Goal: Book appointment/travel/reservation

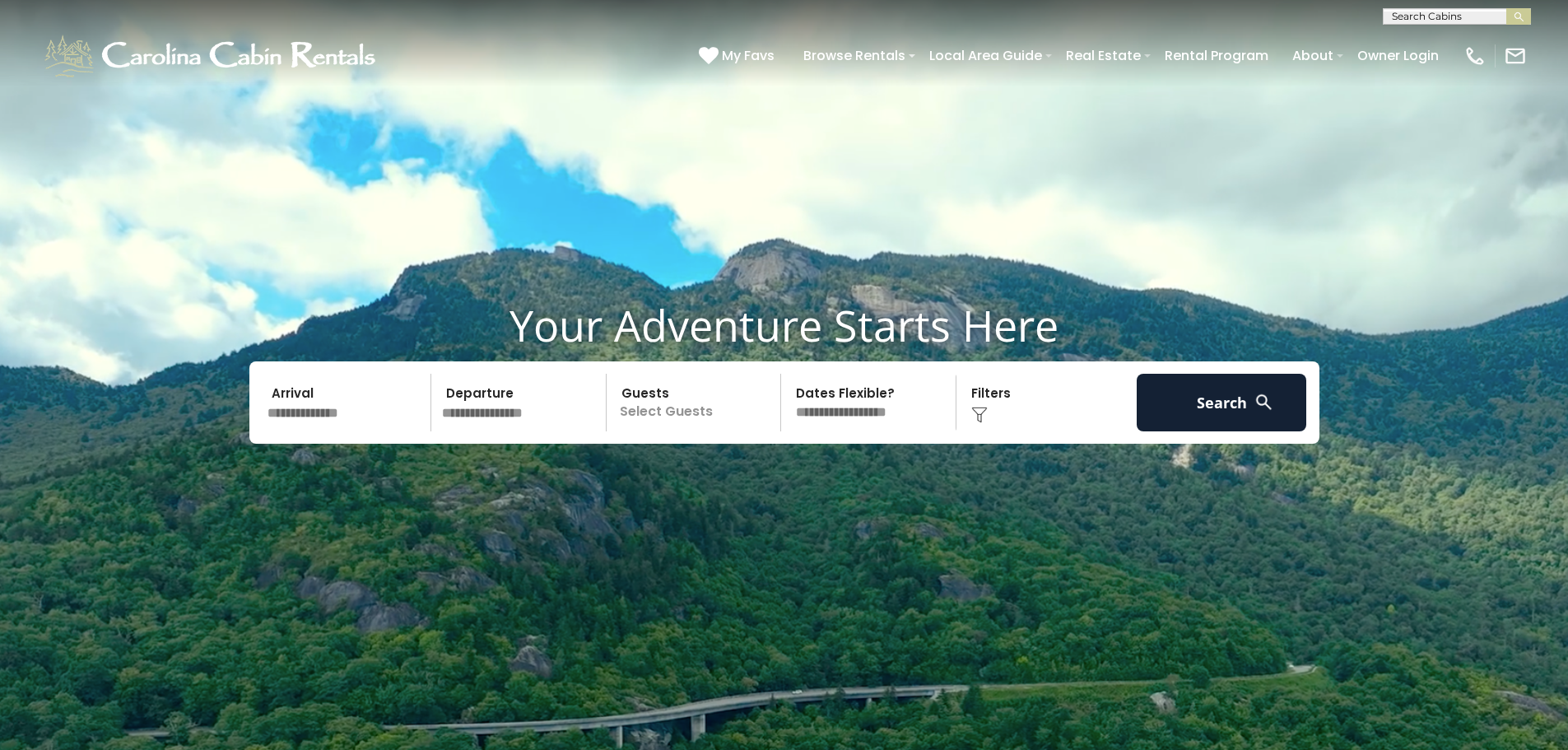
scroll to position [1, 0]
click at [1449, 19] on input "text" at bounding box center [1456, 19] width 144 height 17
type input "********"
click at [1470, 88] on li "Majestic Mountain Hideaway" at bounding box center [1457, 84] width 147 height 30
click at [1519, 17] on img "submit" at bounding box center [1518, 17] width 12 height 12
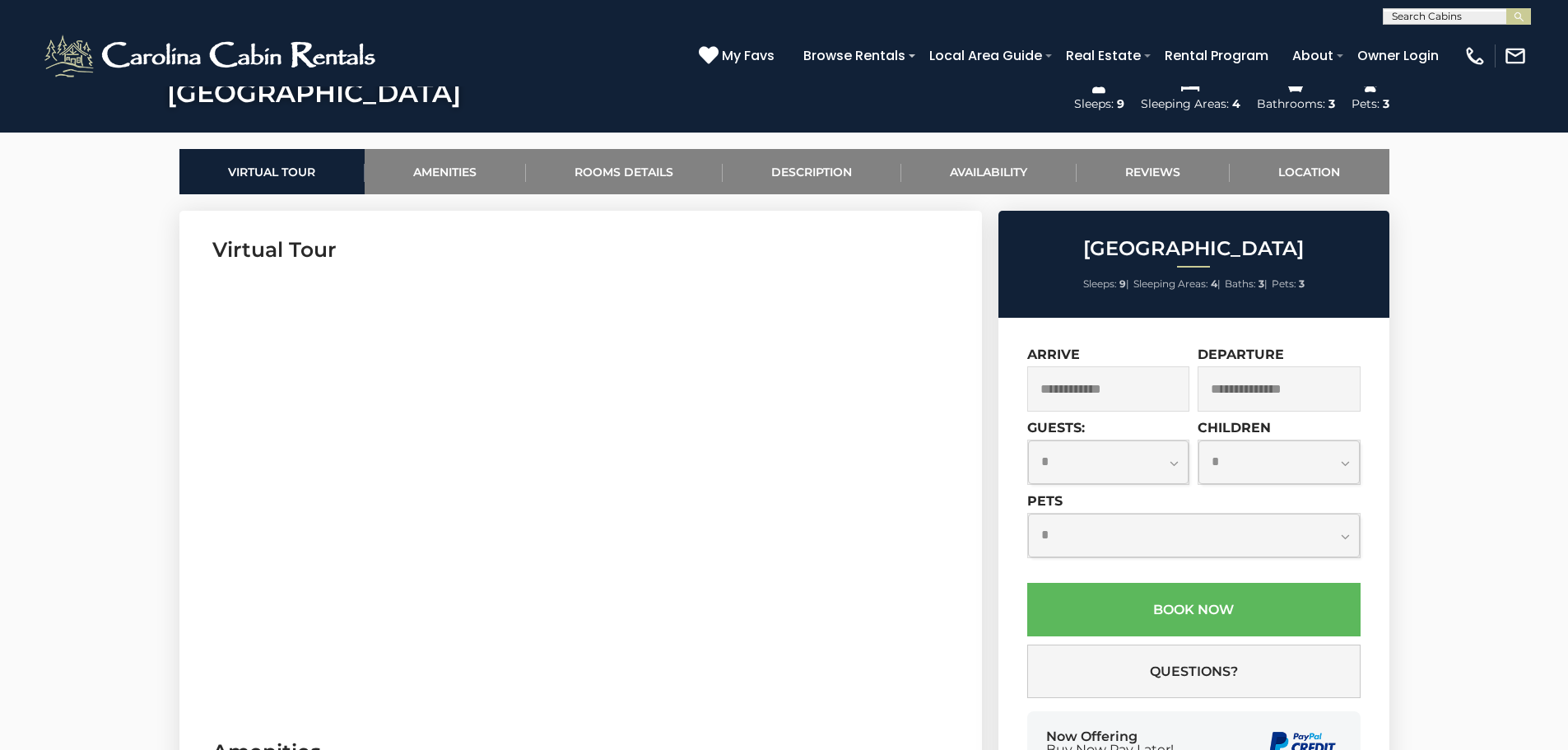
scroll to position [823, 0]
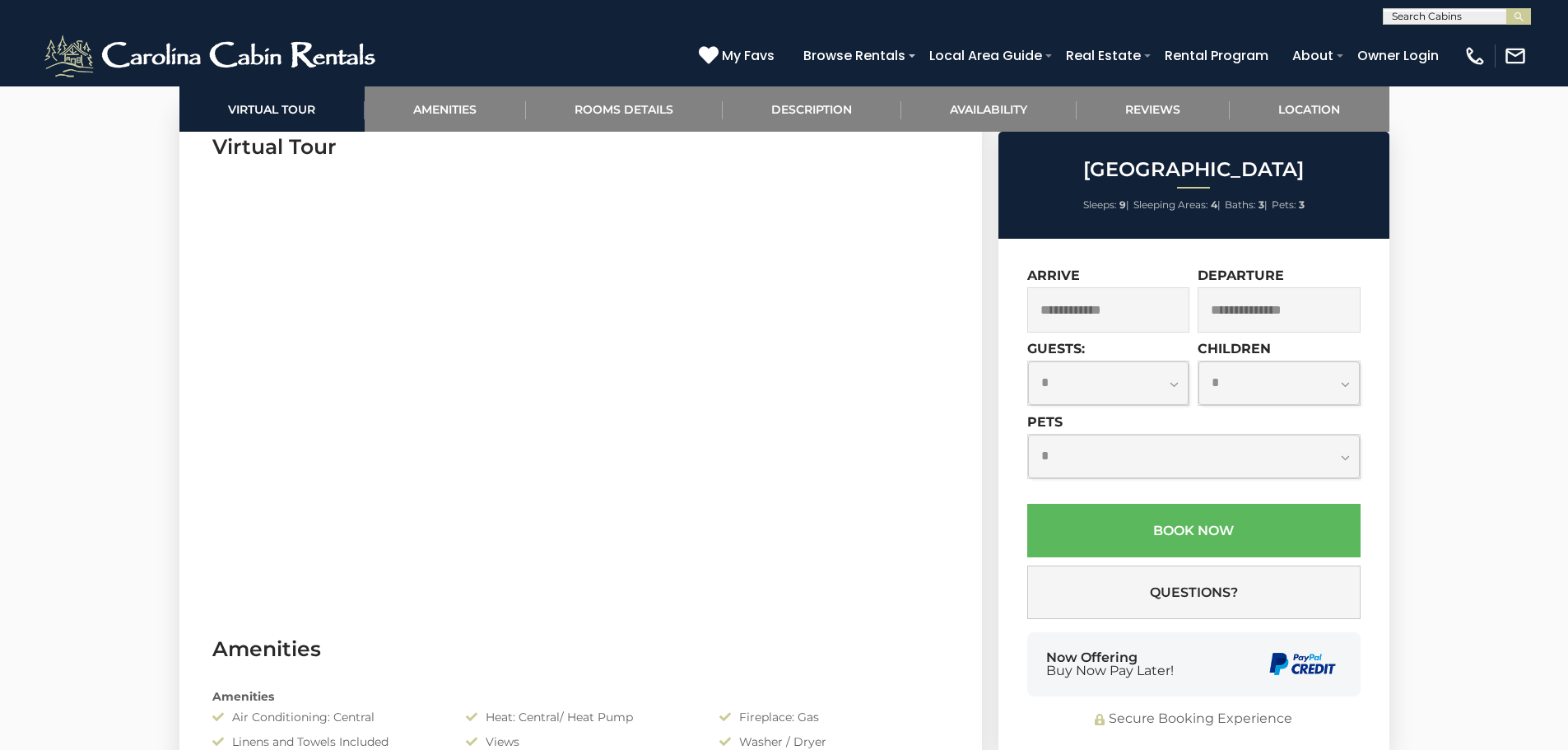
click at [1124, 311] on input "text" at bounding box center [1108, 309] width 163 height 46
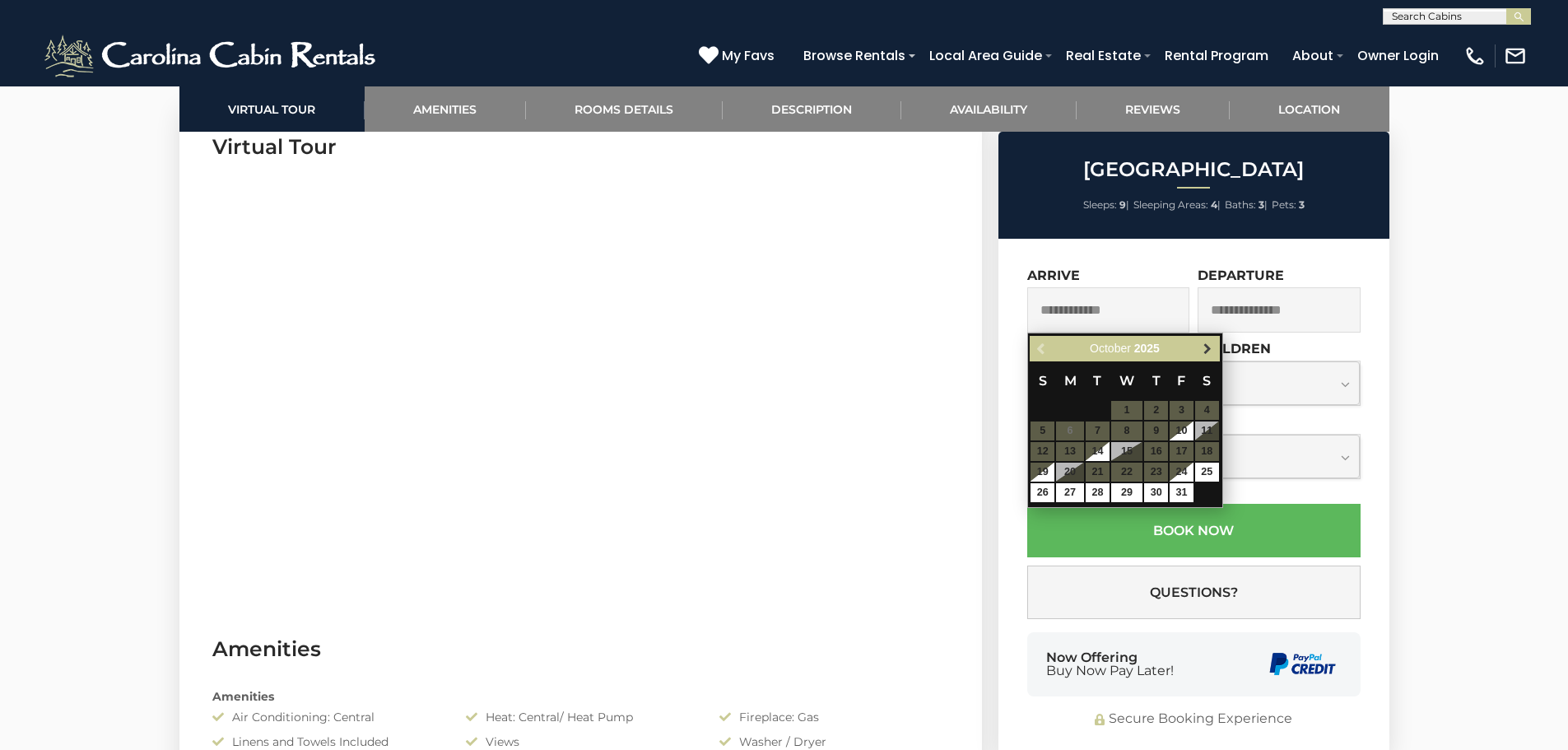
click at [1206, 346] on span "Next" at bounding box center [1207, 349] width 13 height 13
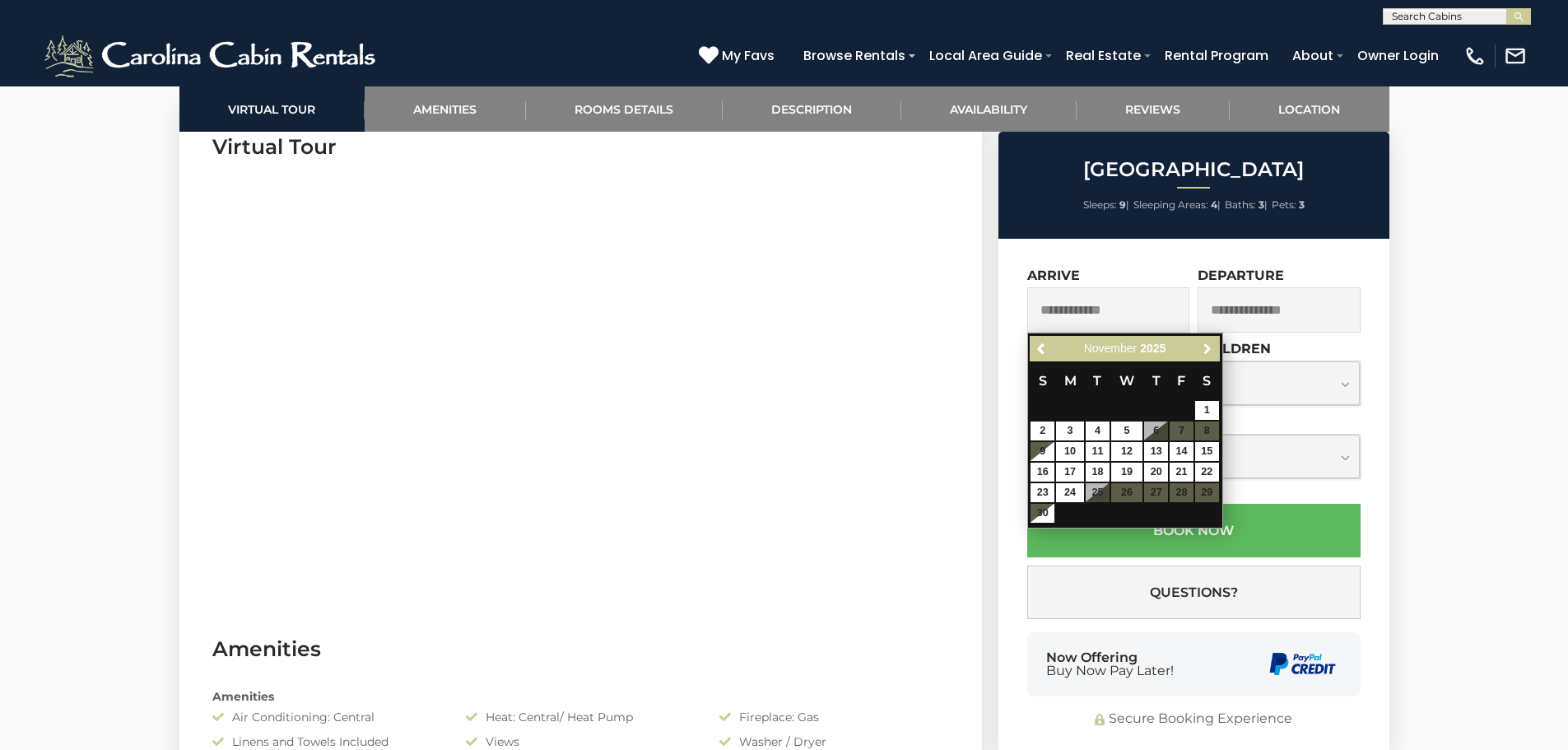
click at [1206, 346] on span "Next" at bounding box center [1207, 349] width 13 height 13
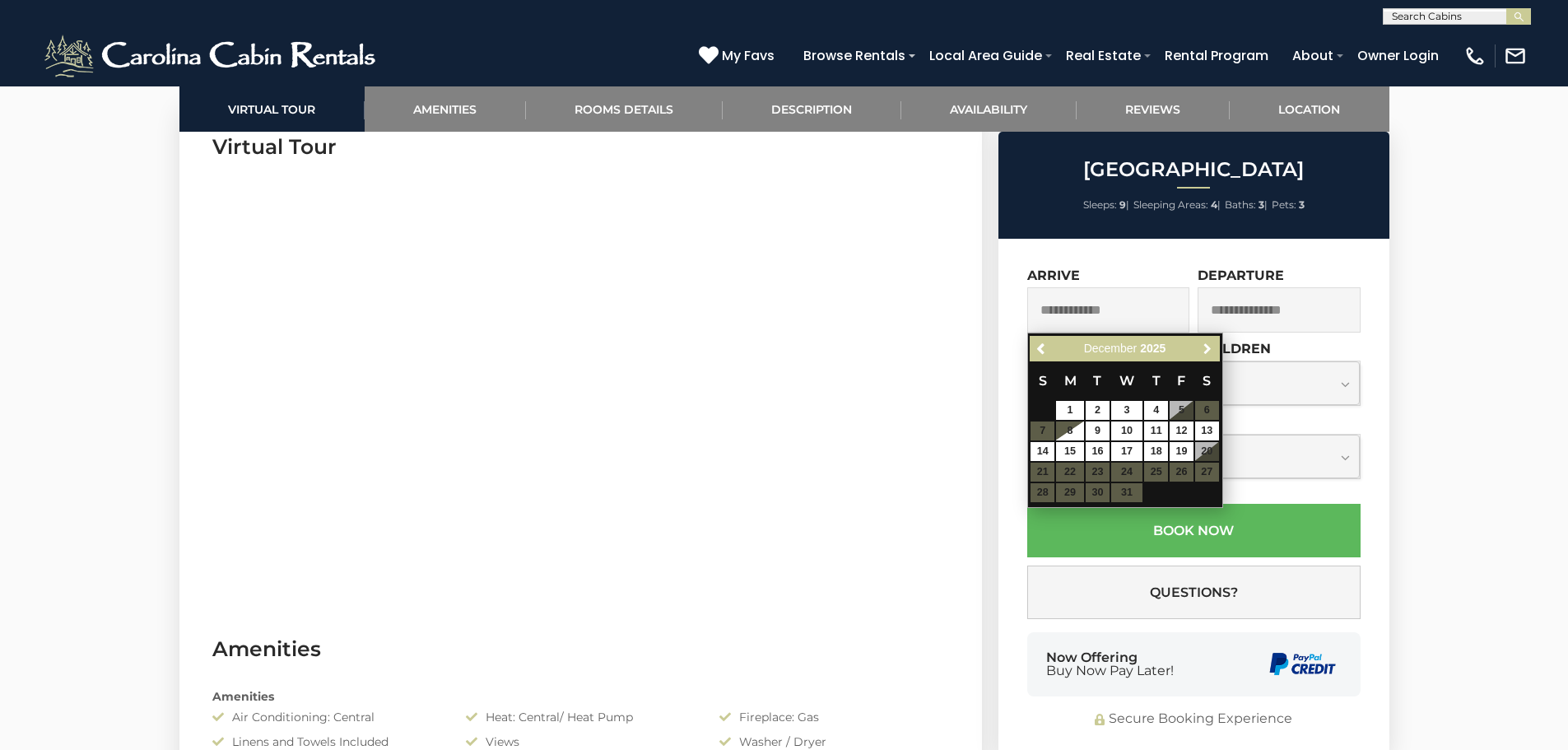
click at [1206, 346] on span "Next" at bounding box center [1207, 349] width 13 height 13
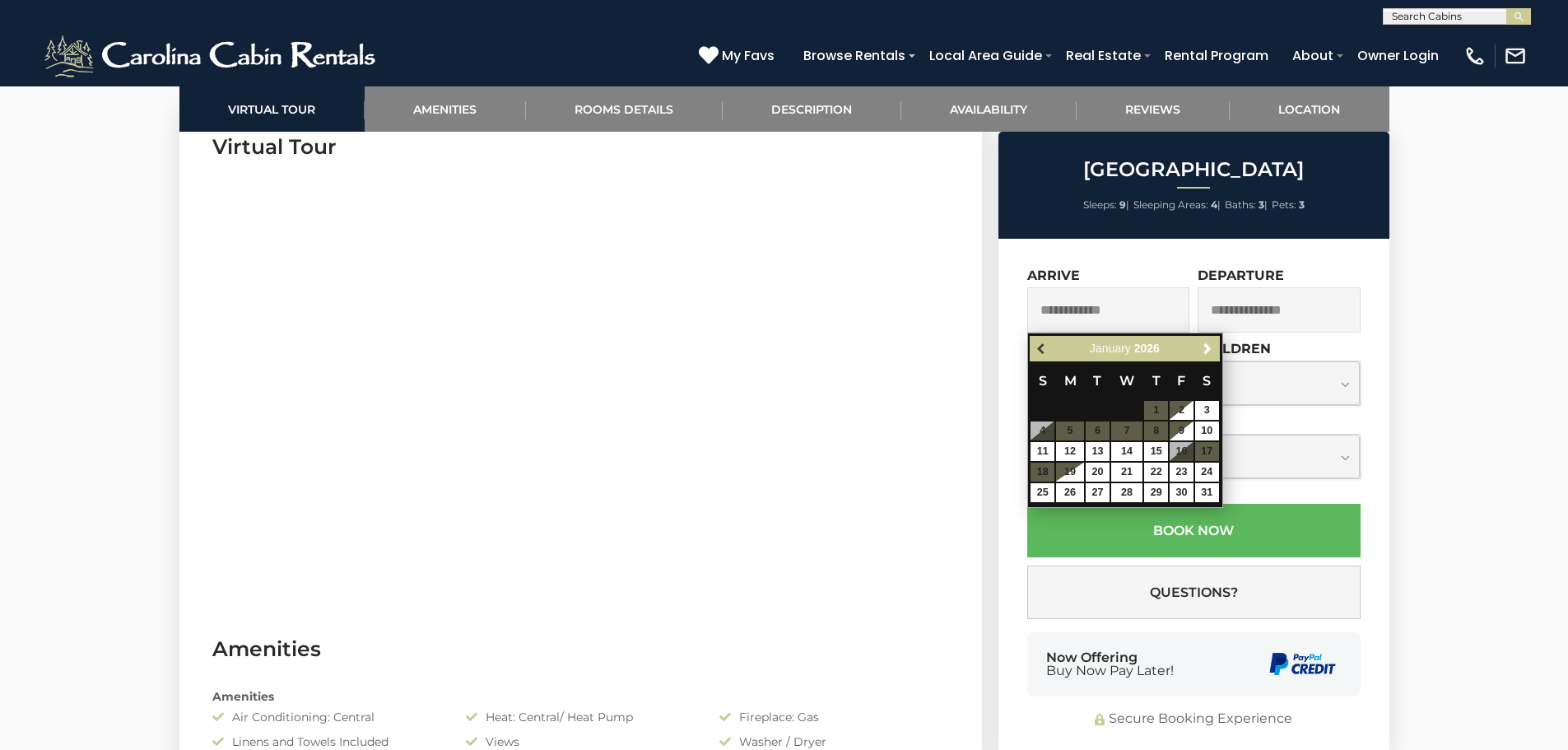
click at [1036, 349] on span "Previous" at bounding box center [1042, 349] width 13 height 13
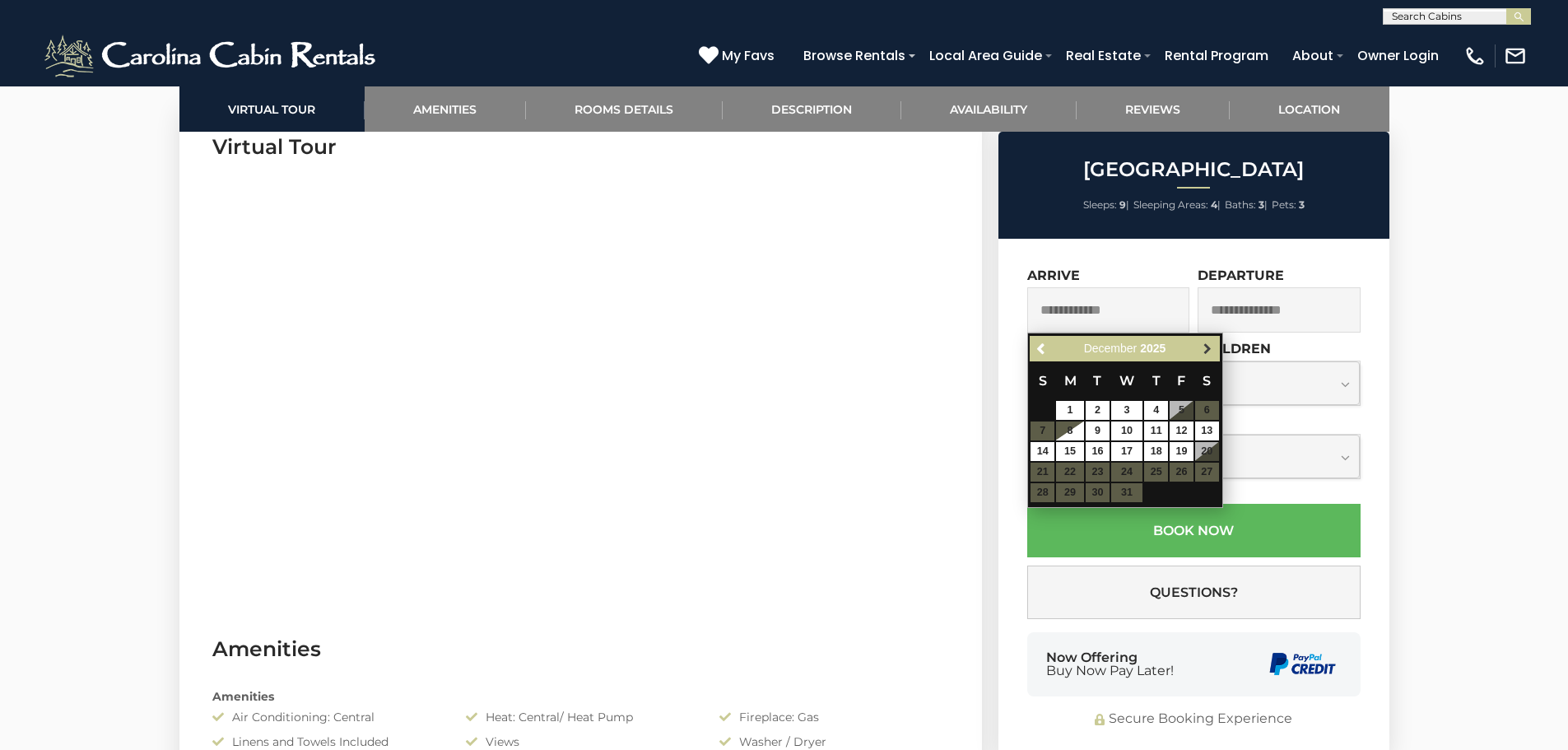
click at [1213, 349] on span "Next" at bounding box center [1207, 349] width 13 height 13
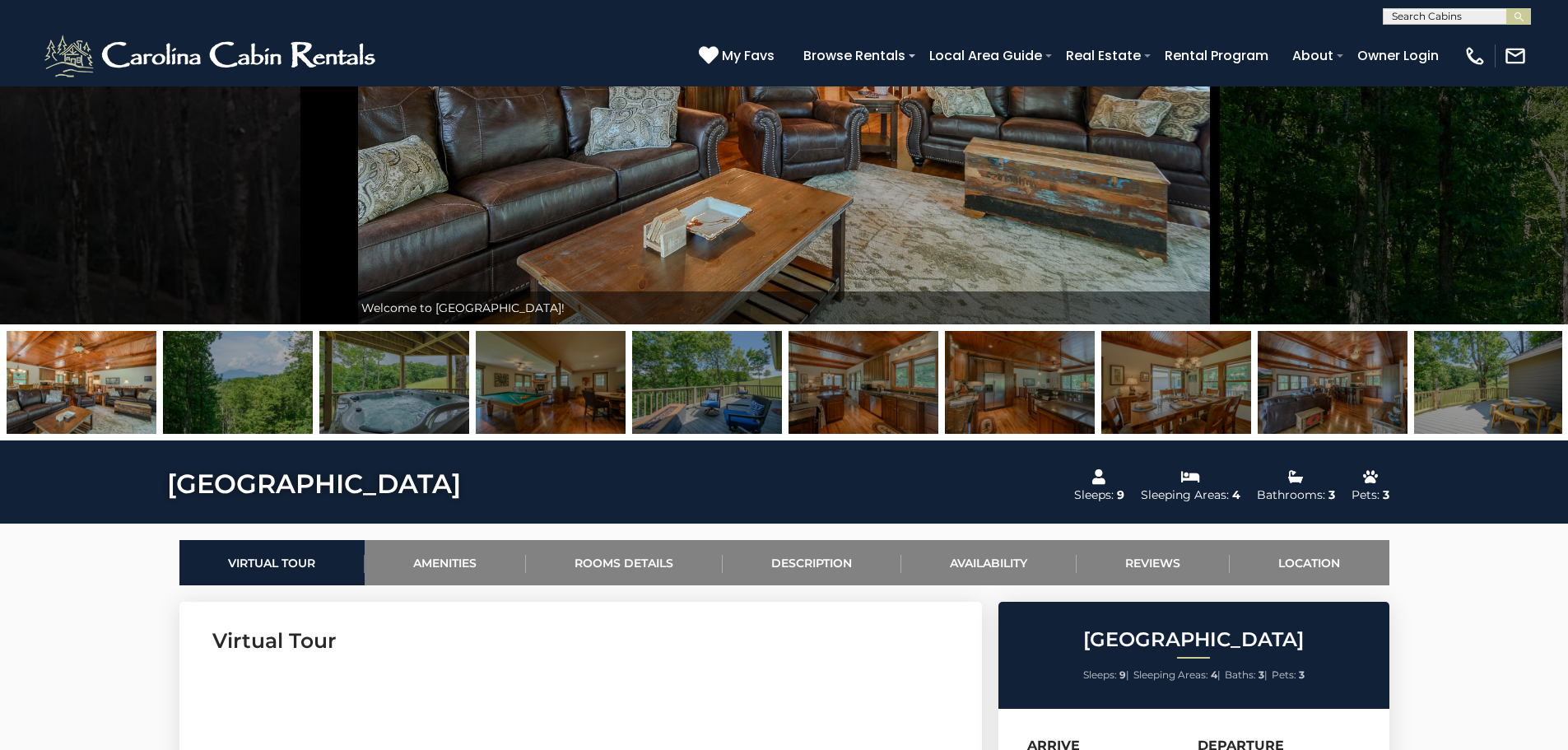
scroll to position [733, 0]
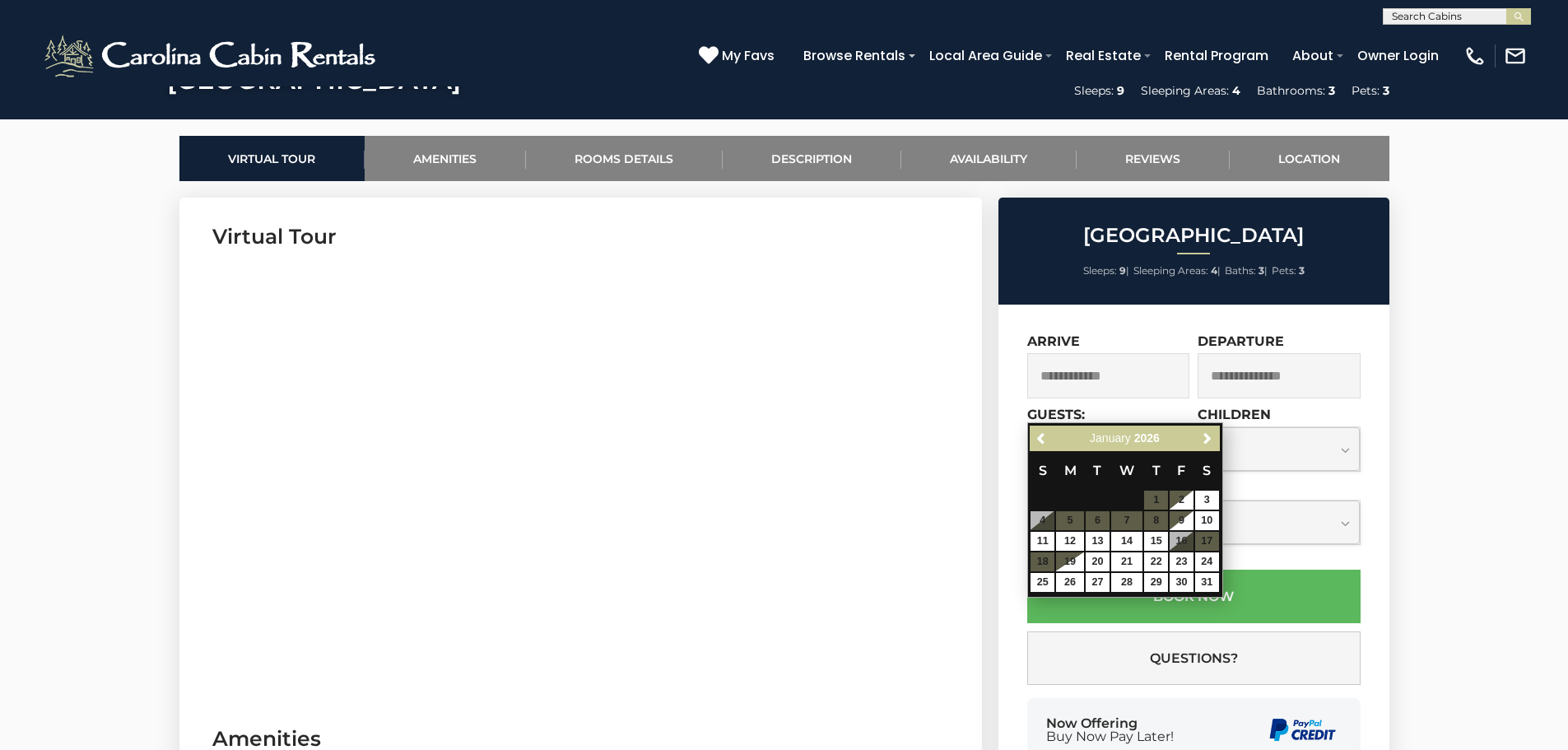
click at [1444, 15] on input "text" at bounding box center [1456, 19] width 144 height 17
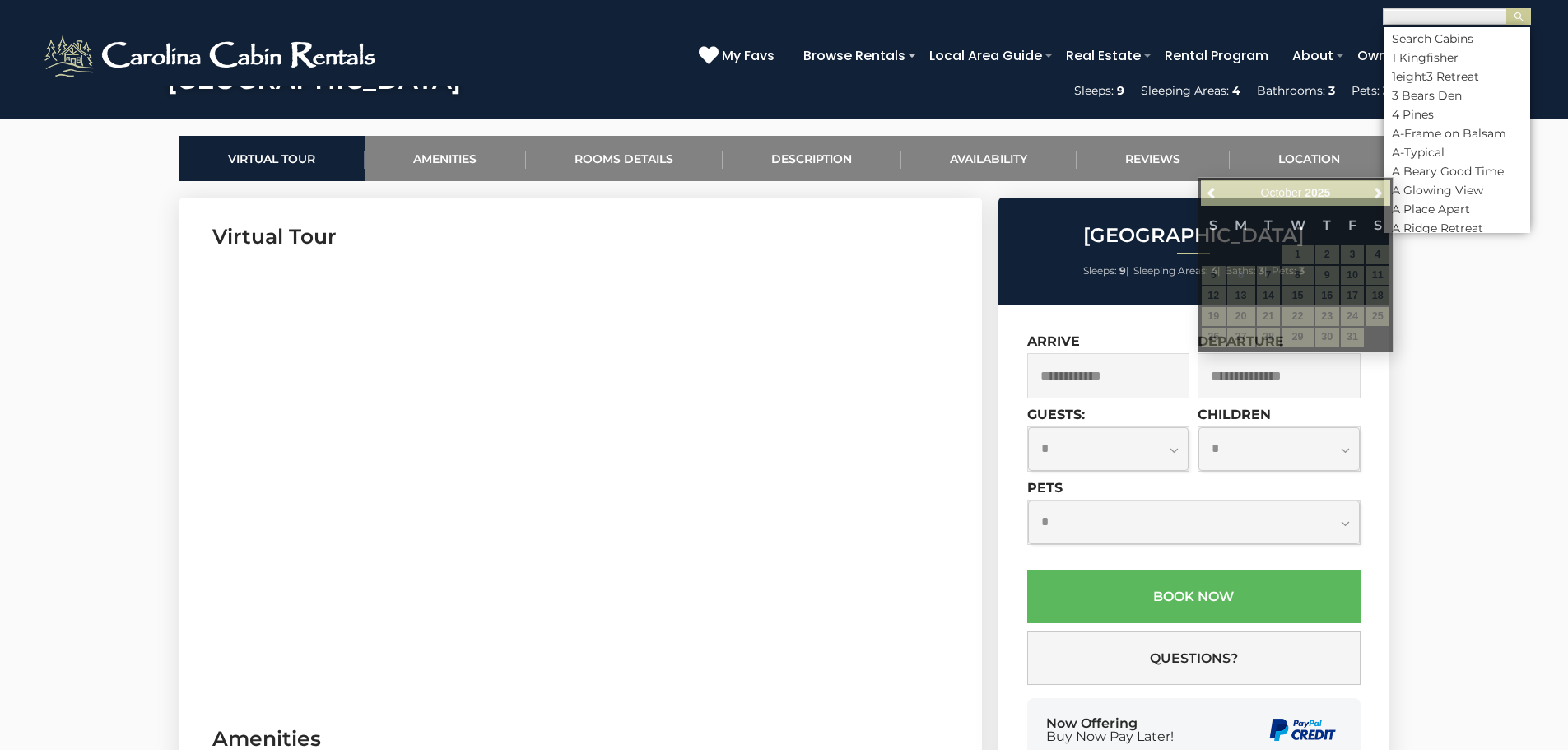
click at [1444, 15] on input "text" at bounding box center [1456, 19] width 144 height 17
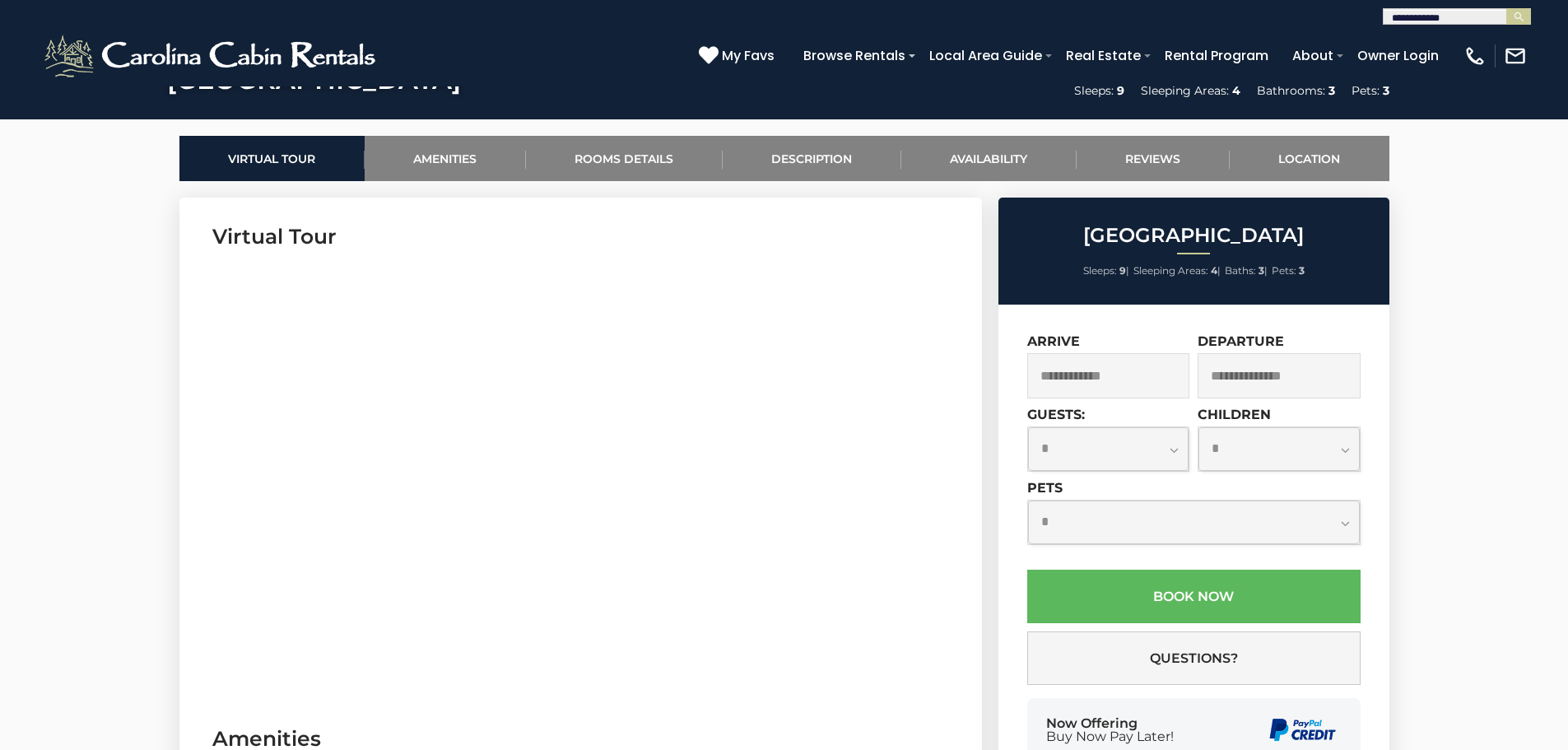
type input "**********"
click at [1517, 16] on img "submit" at bounding box center [1518, 17] width 12 height 12
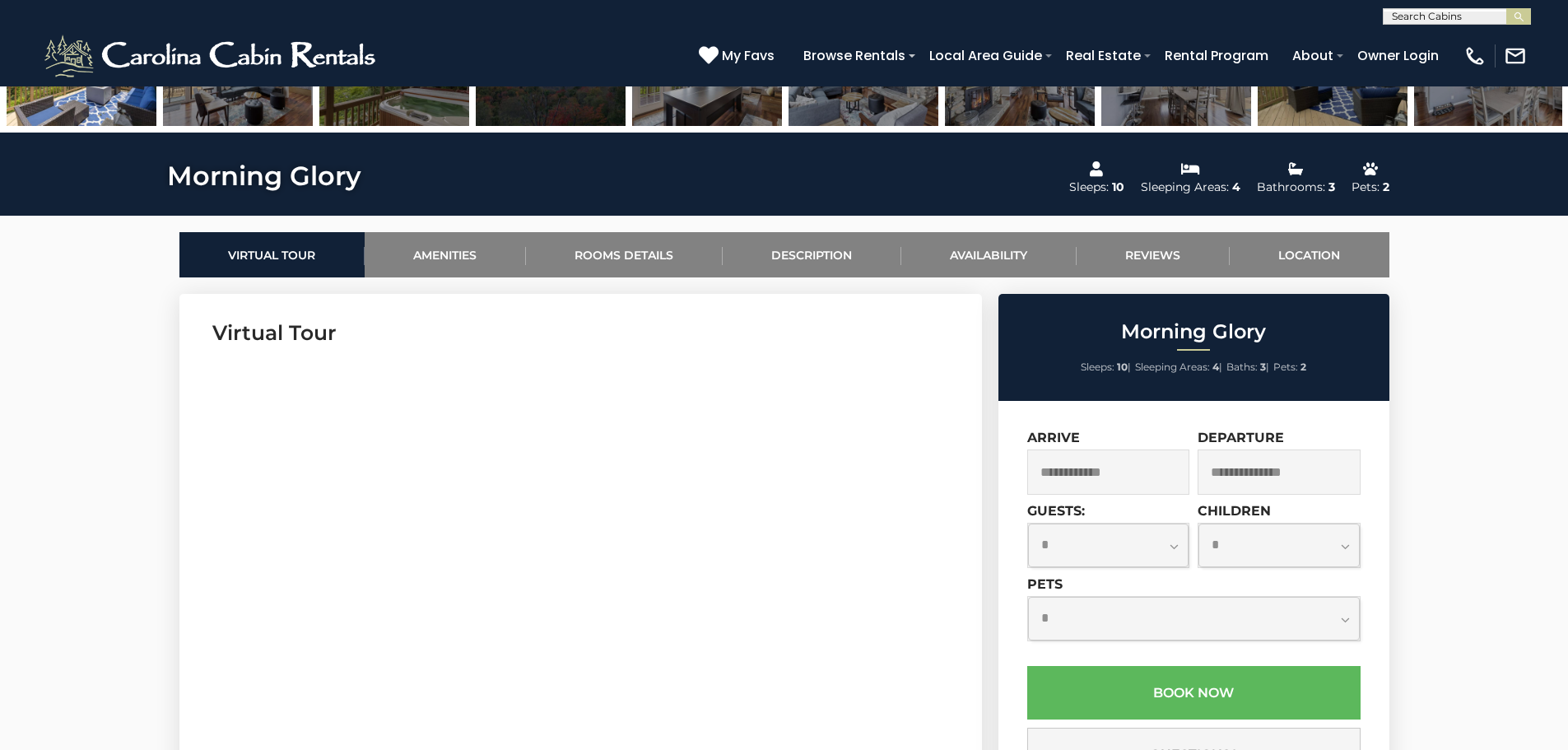
scroll to position [741, 0]
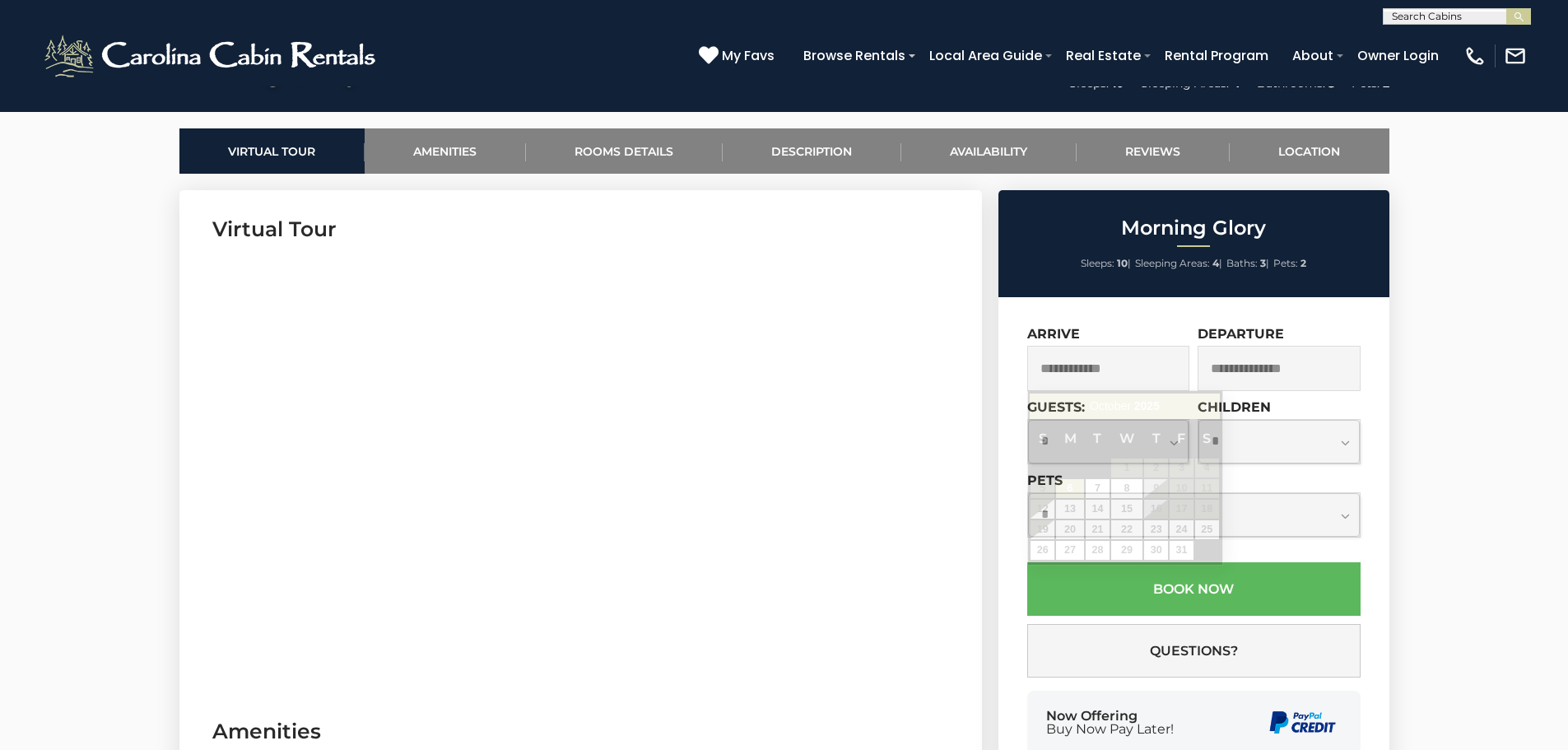
click at [1088, 364] on input "text" at bounding box center [1108, 368] width 163 height 46
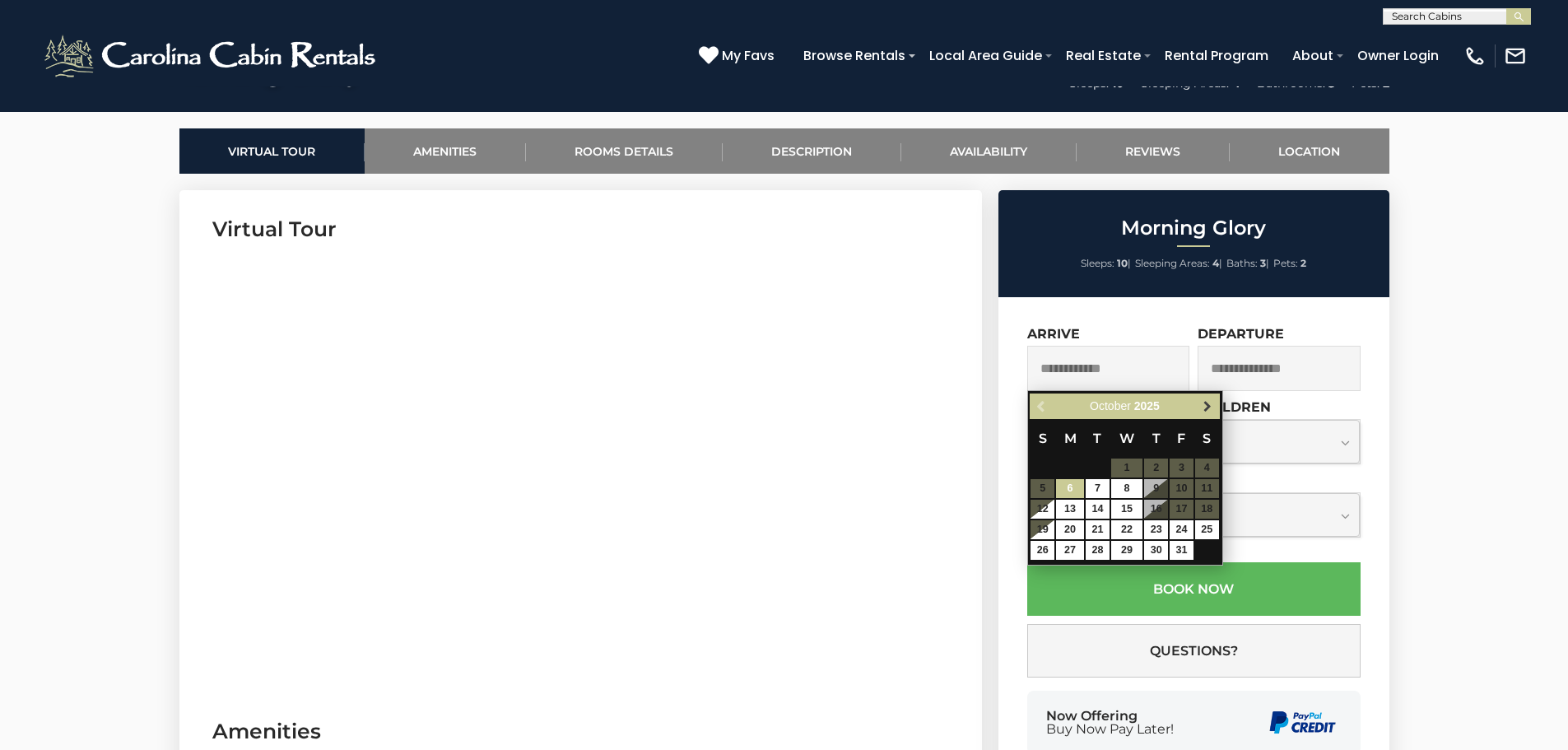
click at [1203, 407] on span "Next" at bounding box center [1207, 407] width 13 height 13
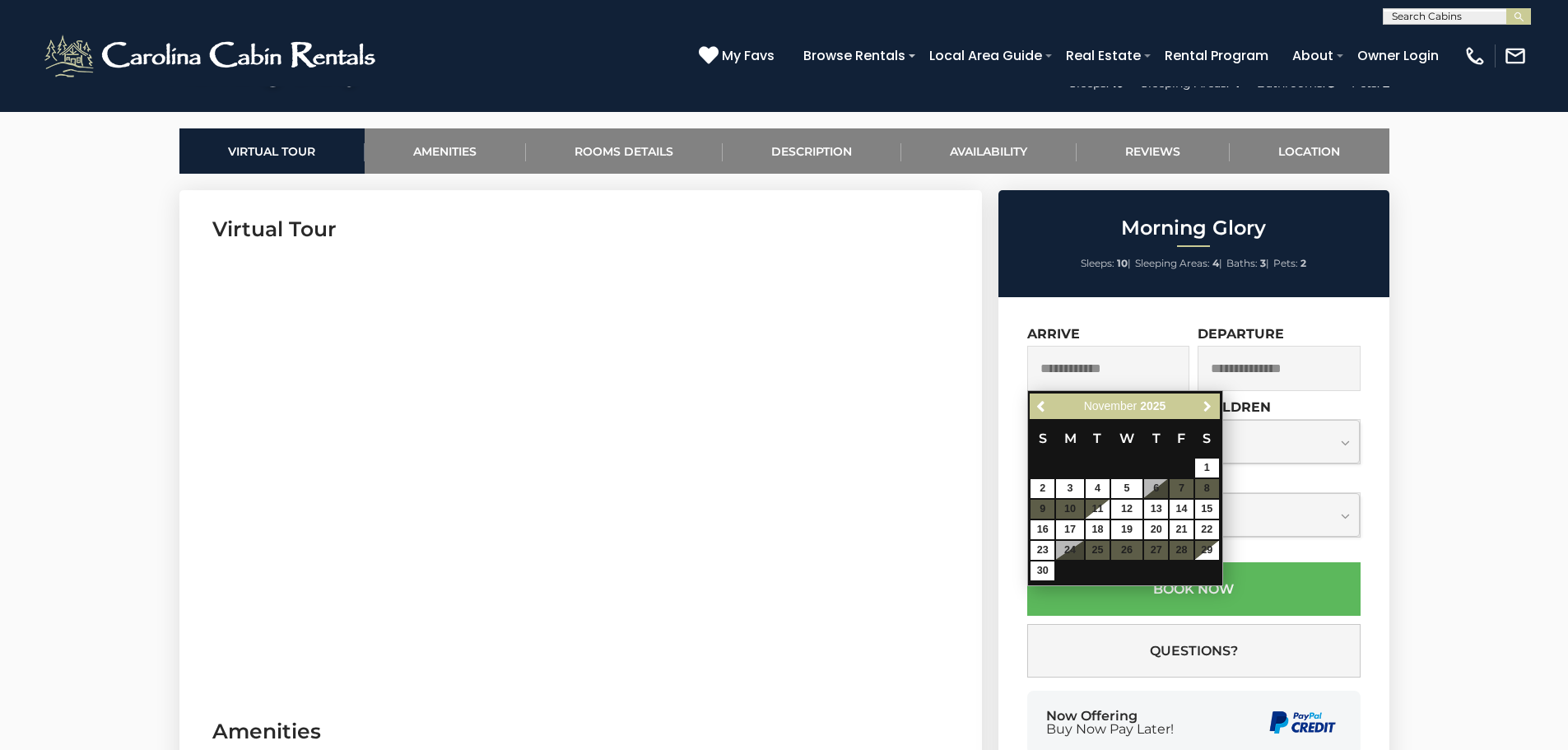
click at [1203, 407] on span "Next" at bounding box center [1207, 407] width 13 height 13
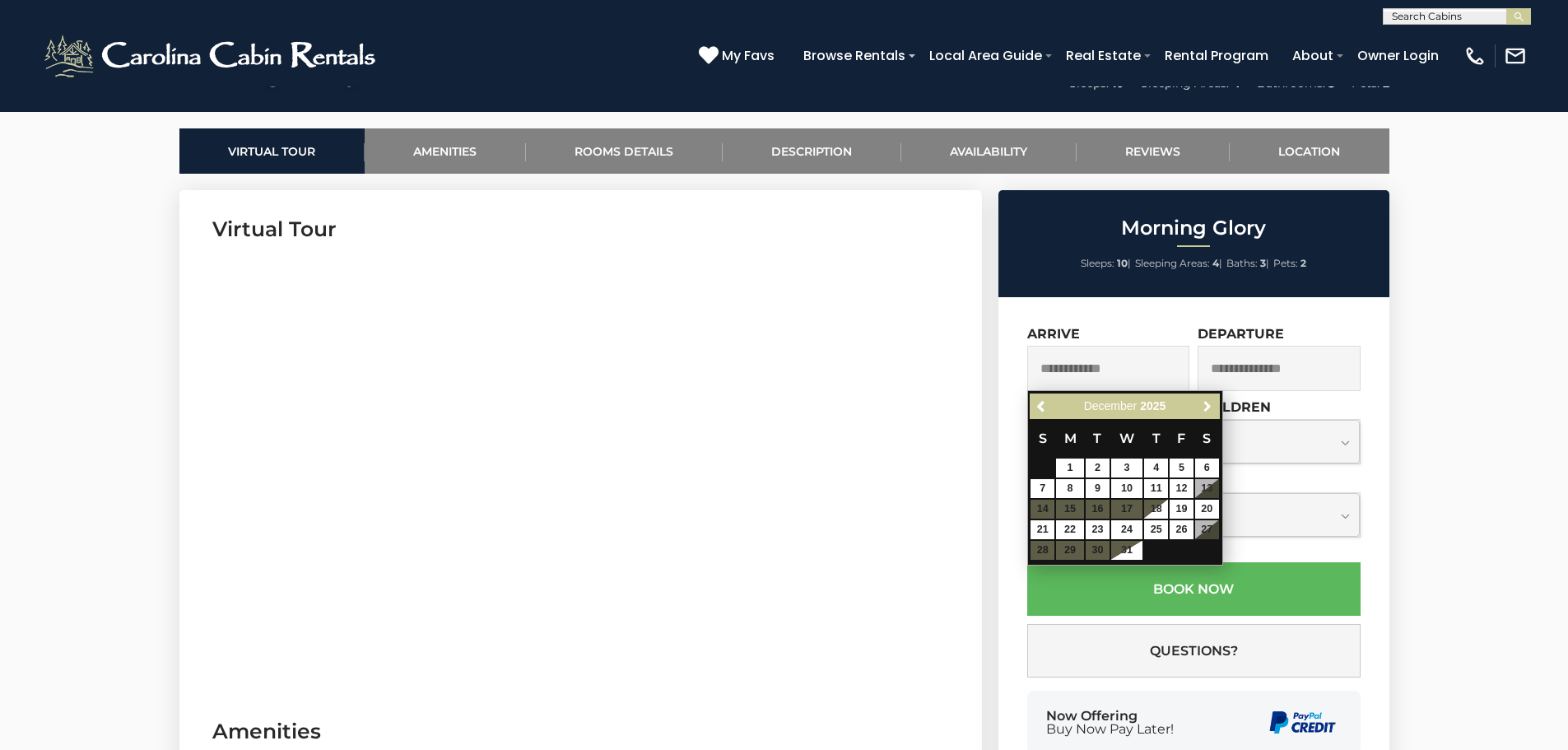
click at [1203, 407] on span "Next" at bounding box center [1207, 407] width 13 height 13
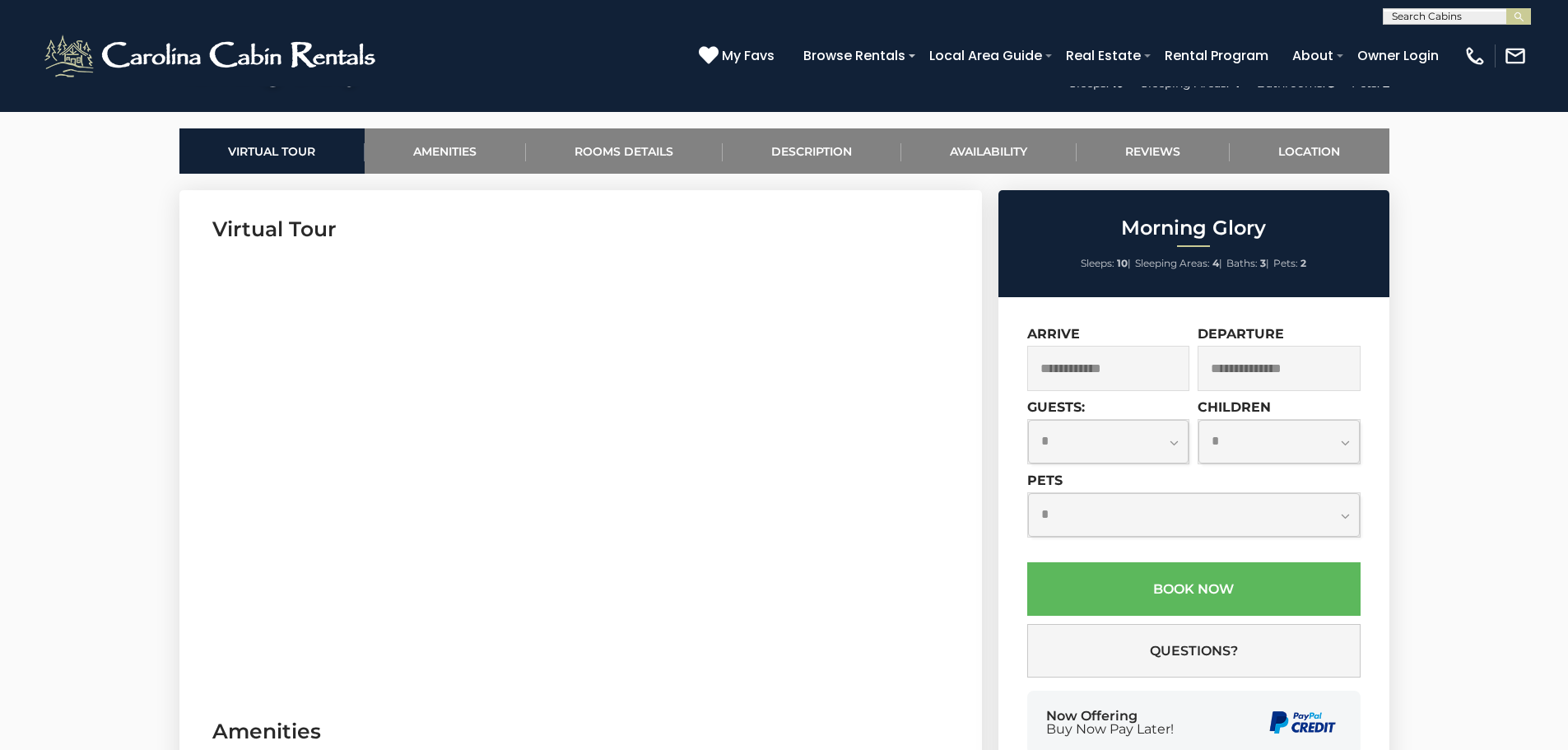
scroll to position [1, 0]
click at [1468, 17] on input "text" at bounding box center [1456, 19] width 144 height 17
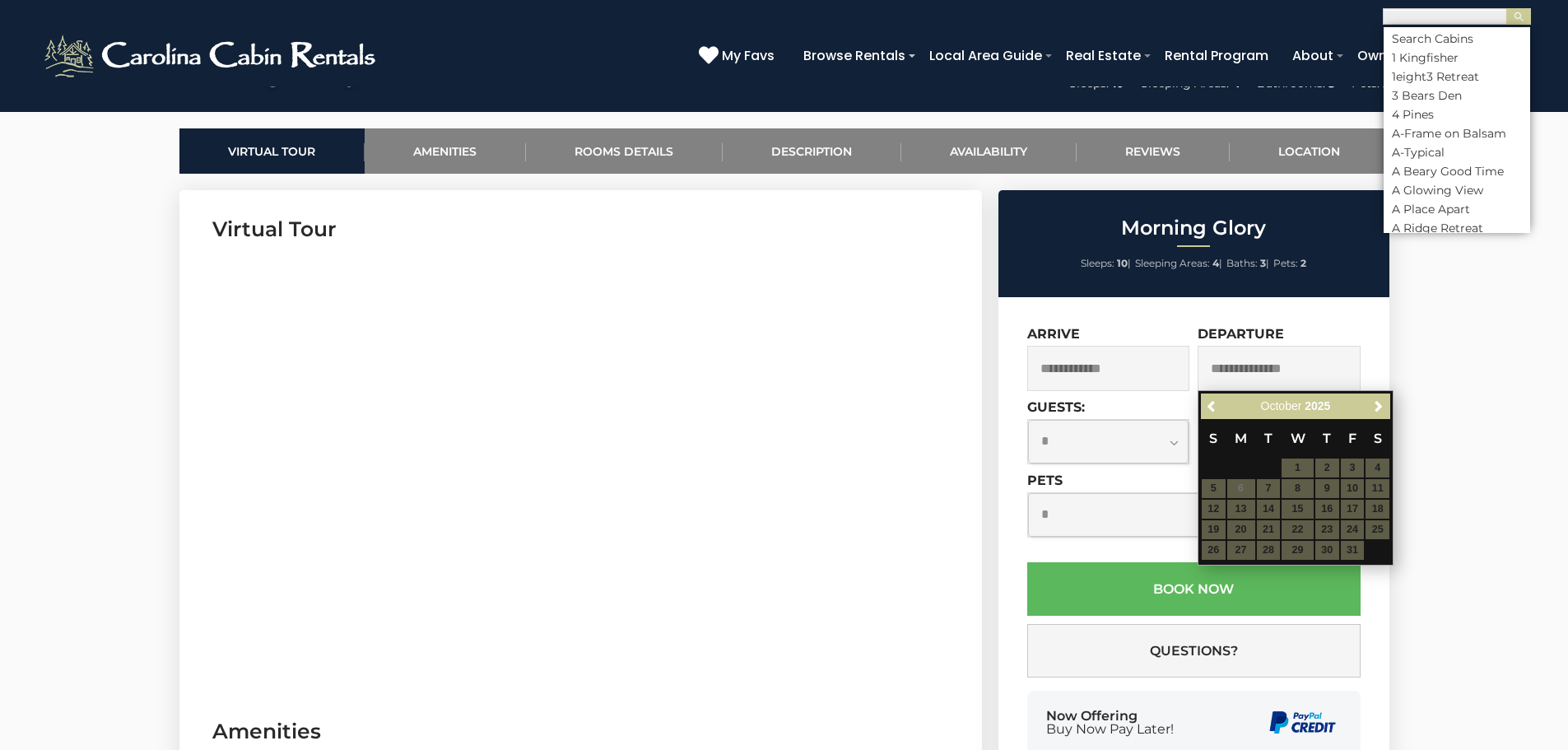
click at [1468, 17] on input "text" at bounding box center [1456, 19] width 144 height 17
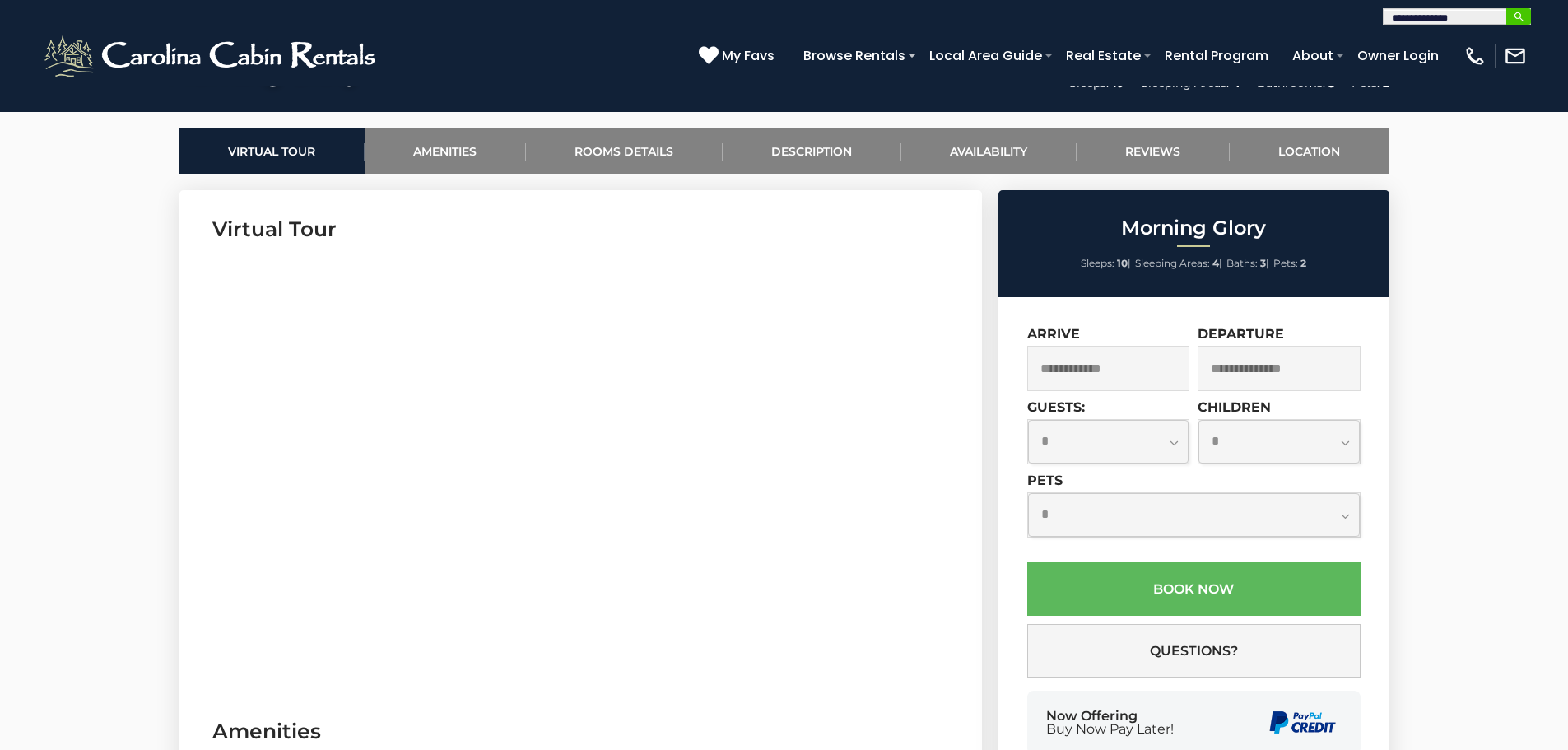
type input "**********"
click at [1522, 15] on img "submit" at bounding box center [1518, 17] width 12 height 12
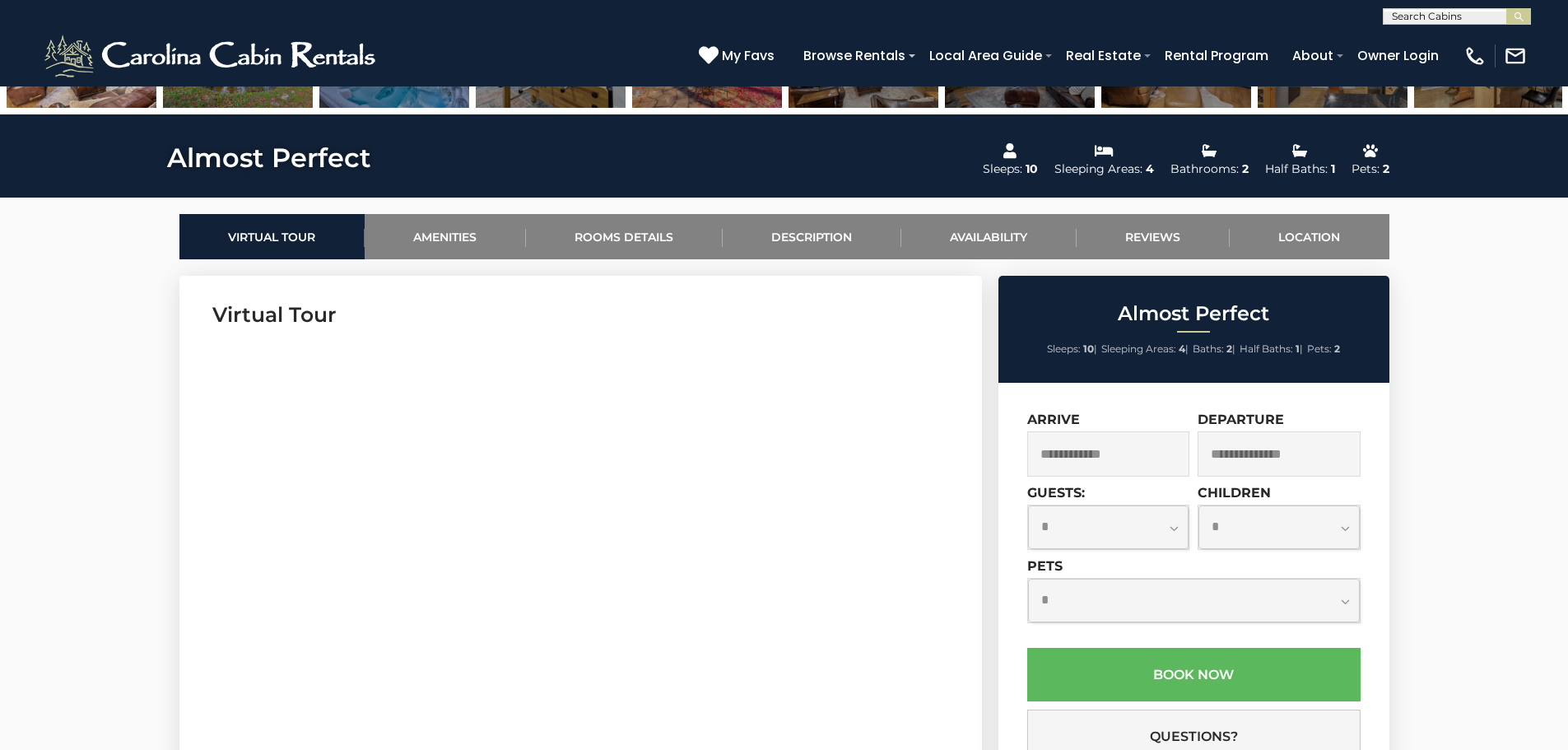
scroll to position [741, 0]
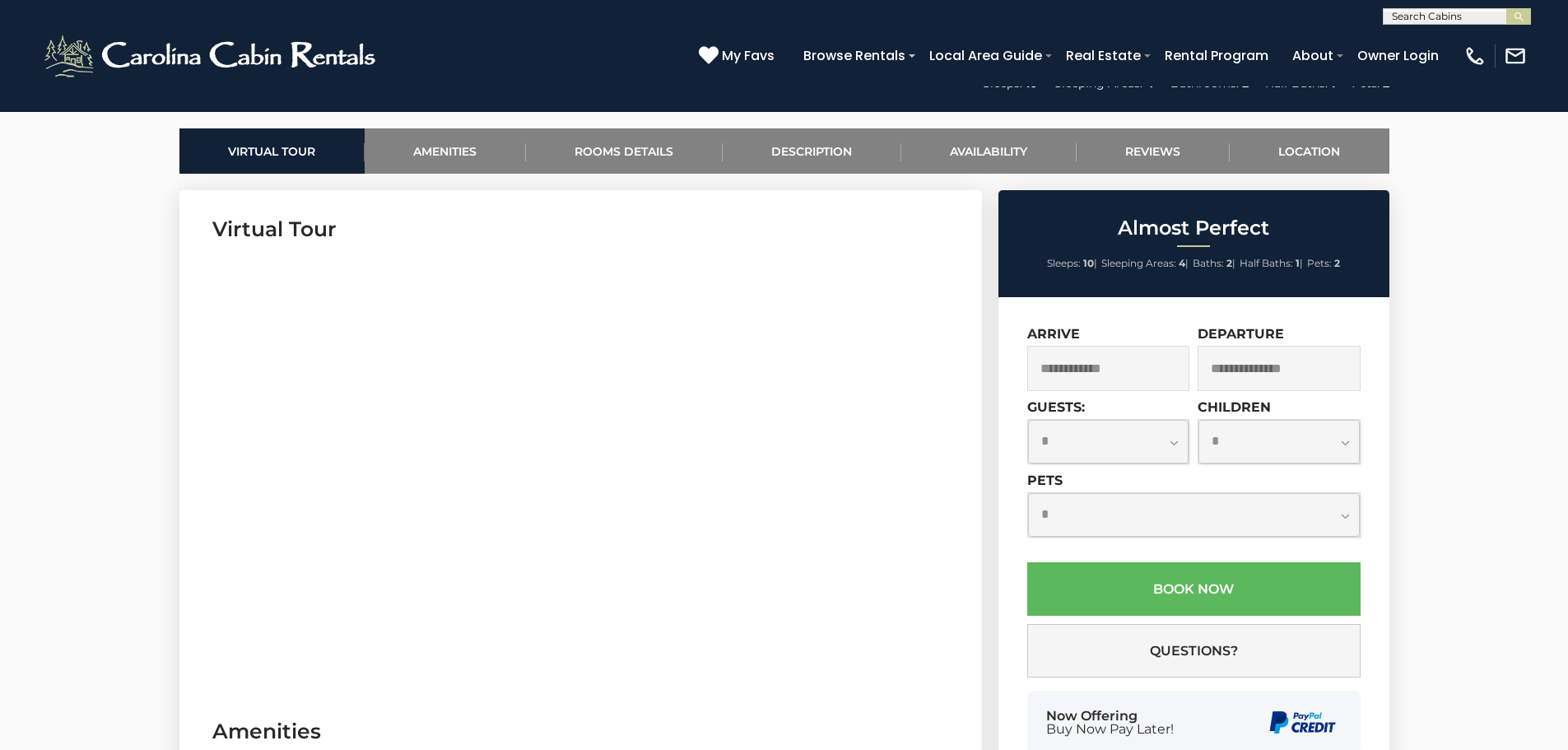
click at [1105, 379] on input "text" at bounding box center [1108, 368] width 163 height 46
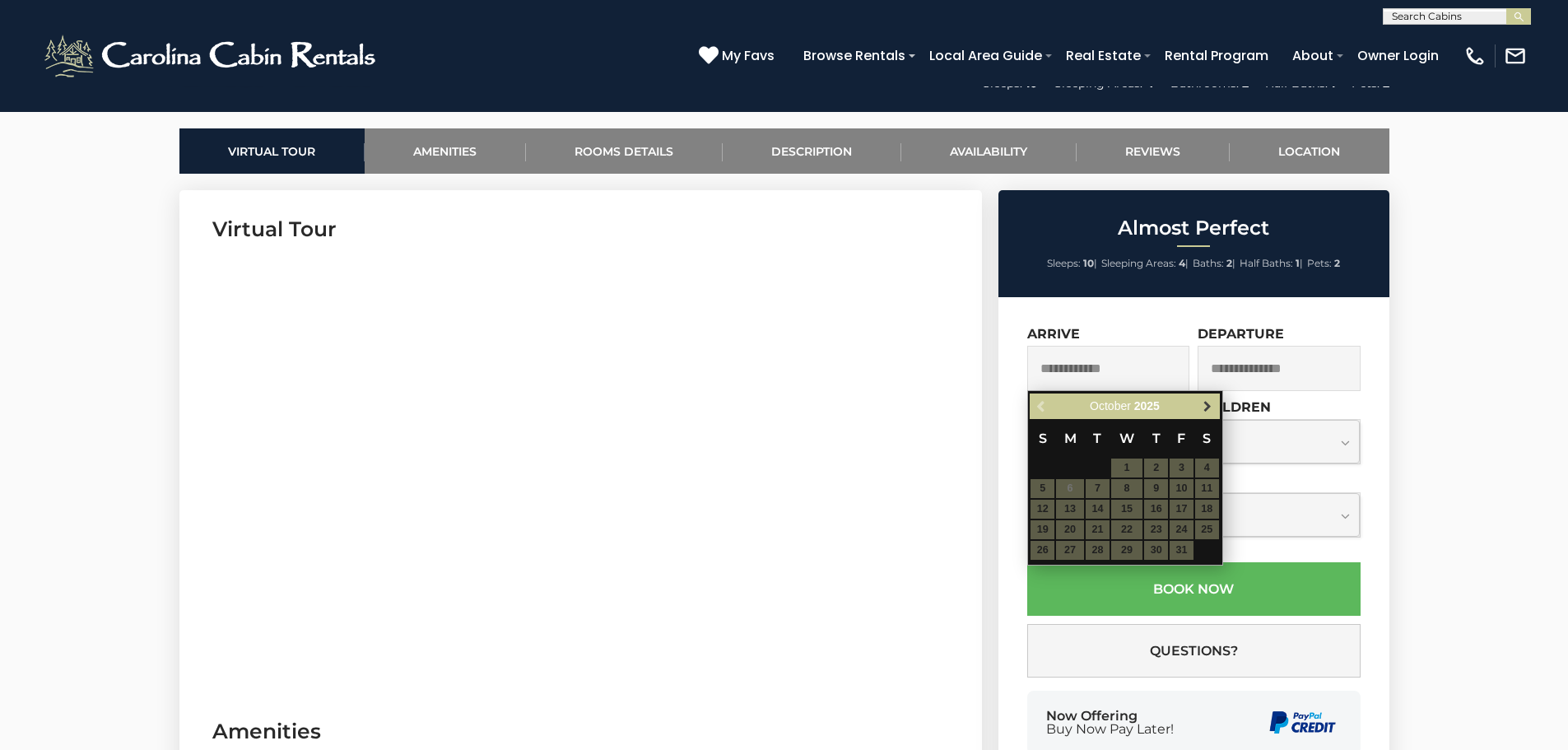
click at [1202, 403] on span "Next" at bounding box center [1207, 407] width 13 height 13
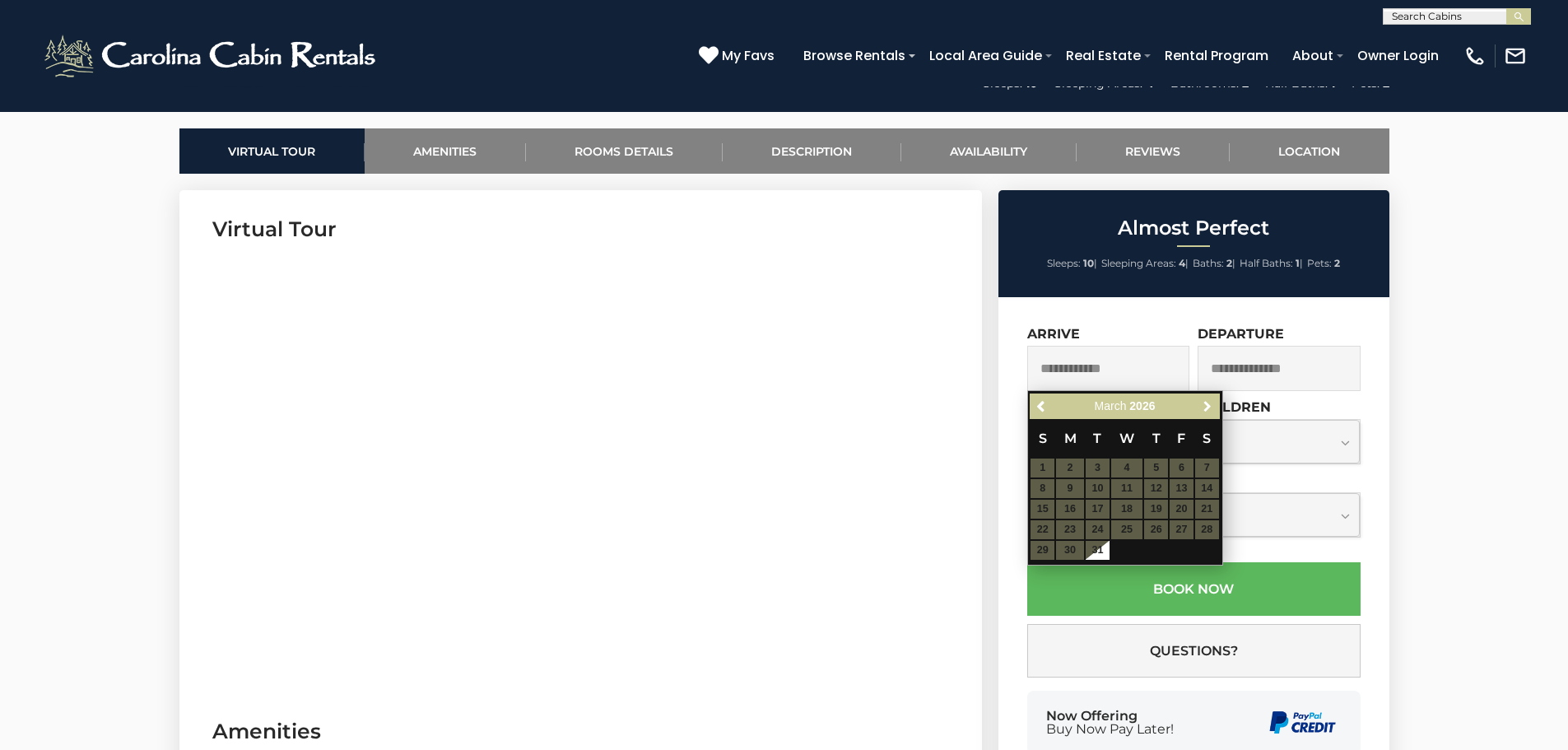
click at [1202, 403] on span "Next" at bounding box center [1207, 407] width 13 height 13
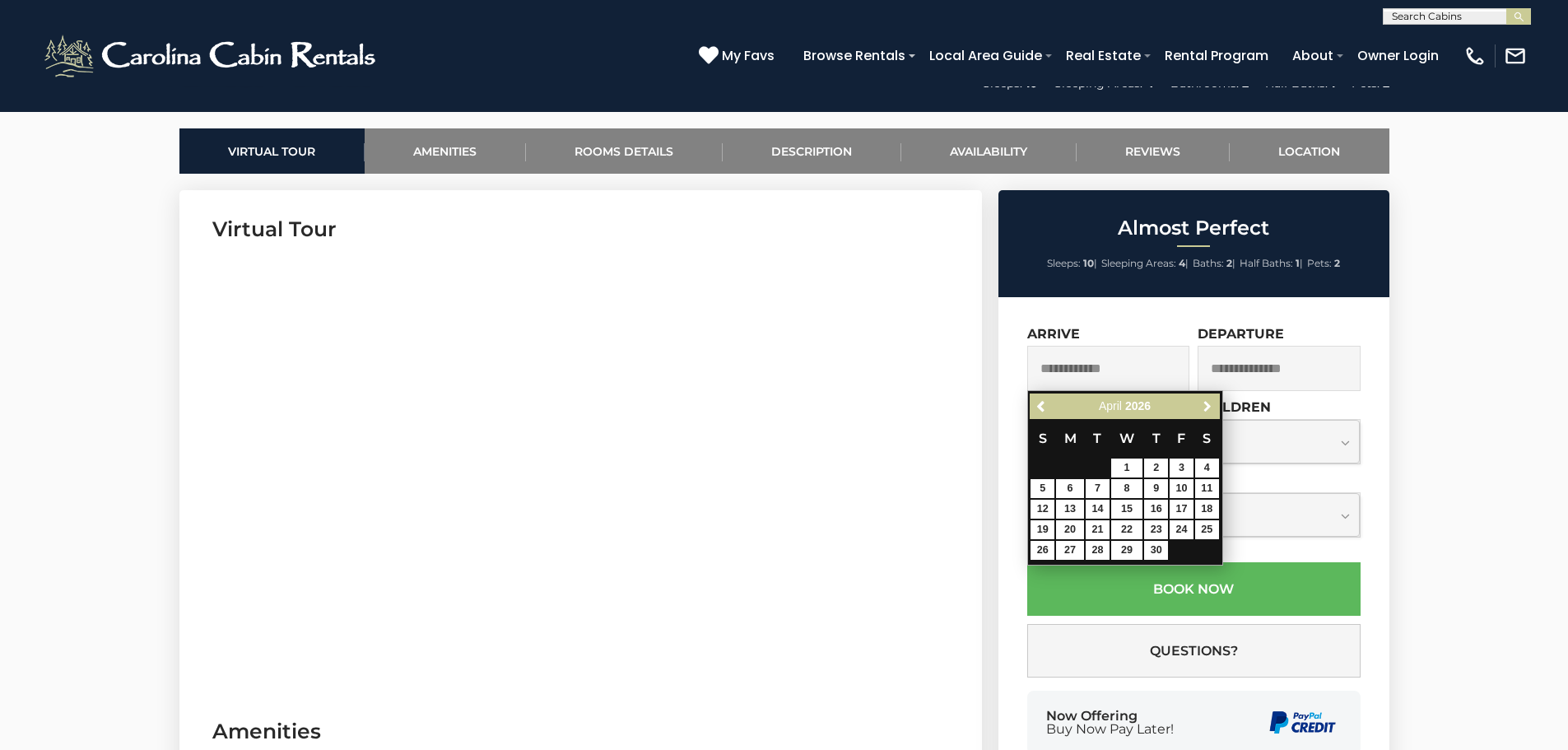
click at [1202, 403] on span "Next" at bounding box center [1207, 407] width 13 height 13
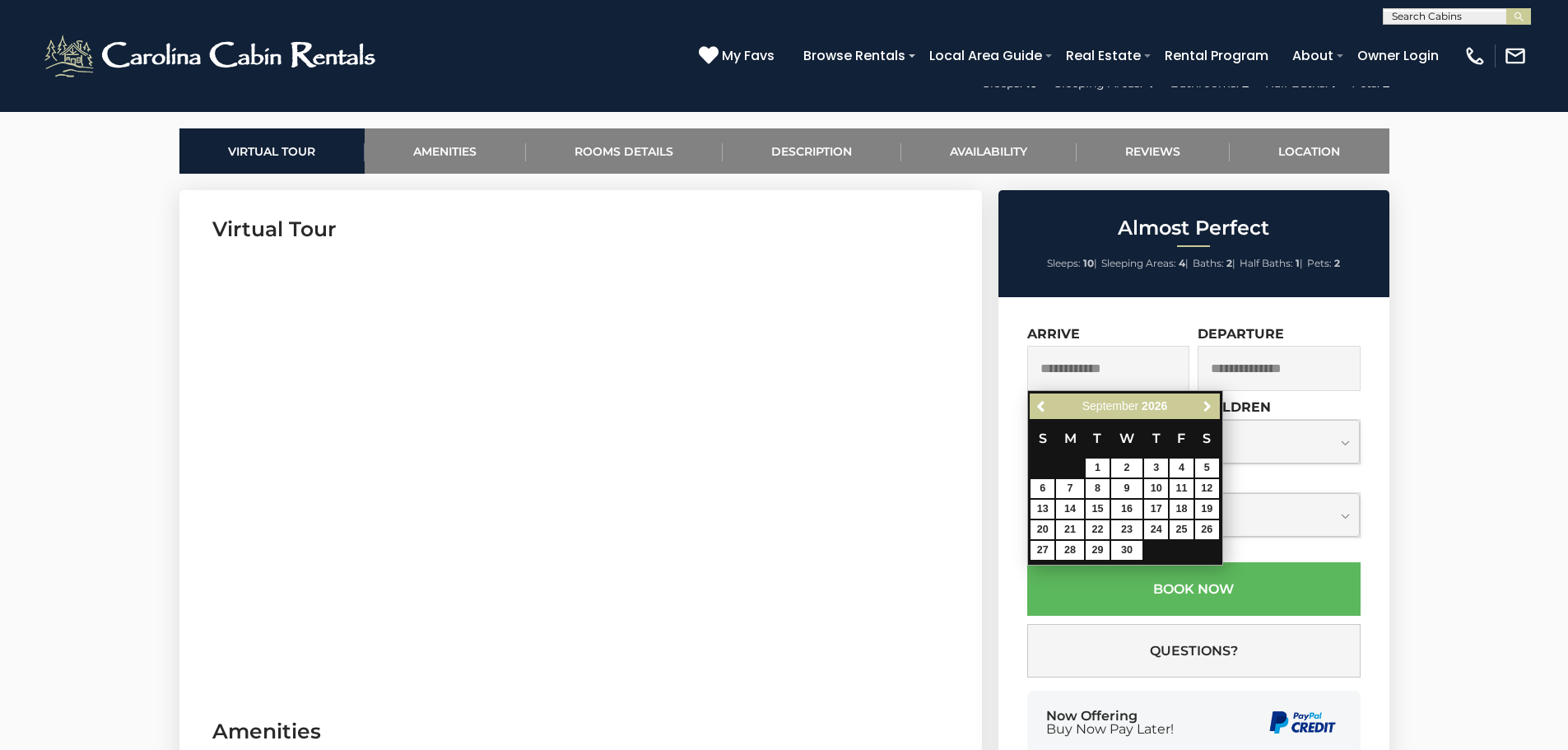
click at [1202, 403] on span "Next" at bounding box center [1207, 407] width 13 height 13
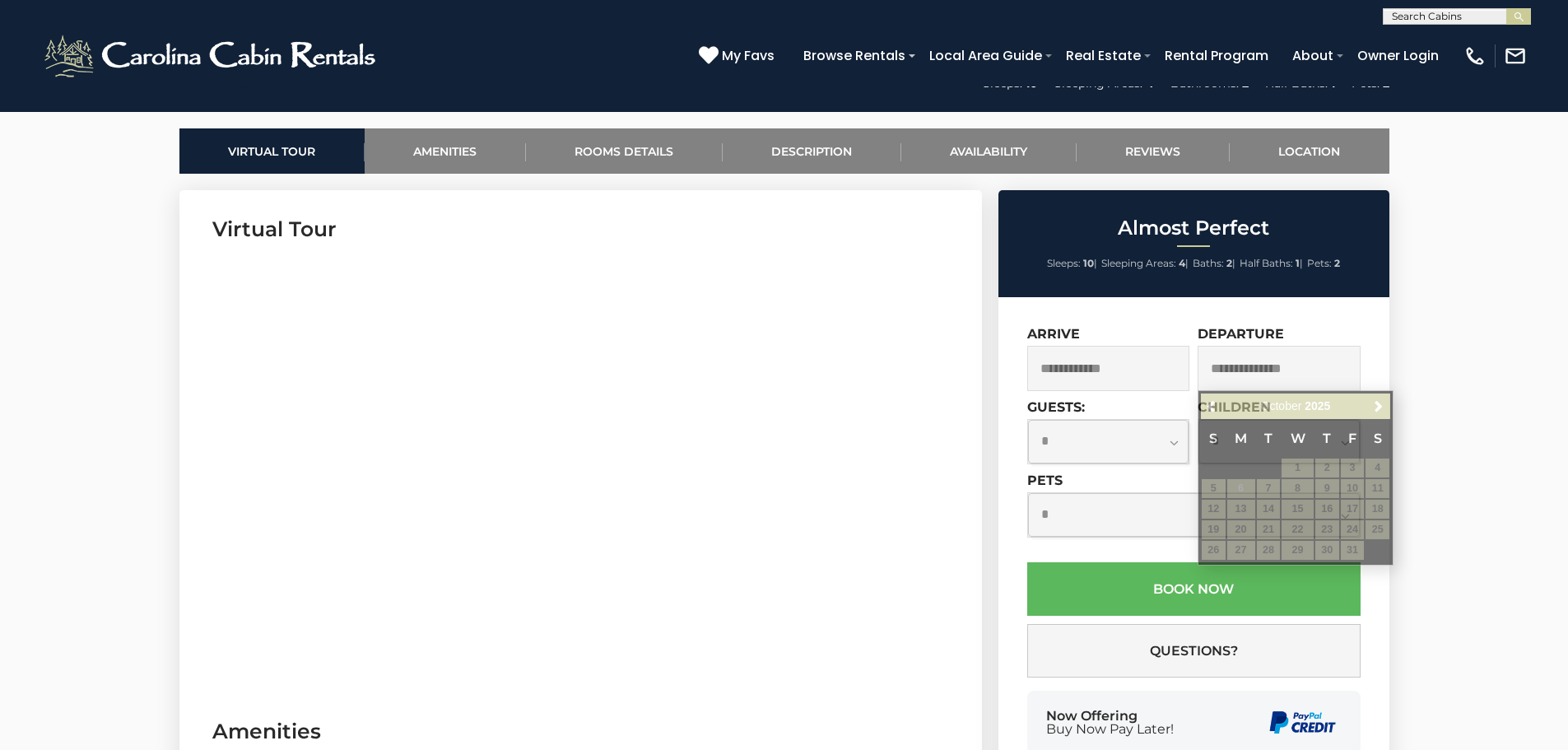
click at [1457, 20] on input "text" at bounding box center [1456, 19] width 144 height 17
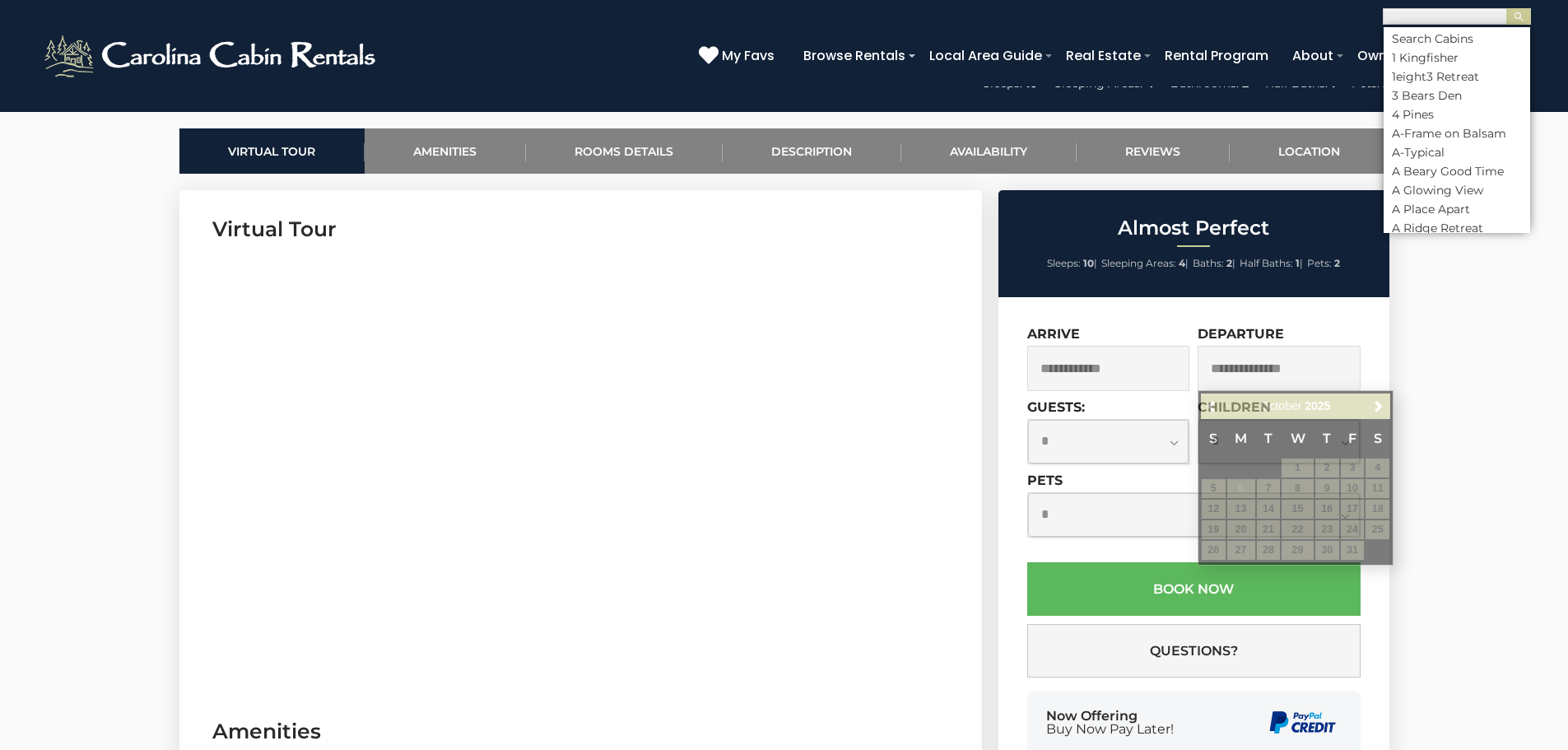
click at [1423, 16] on input "text" at bounding box center [1456, 19] width 144 height 17
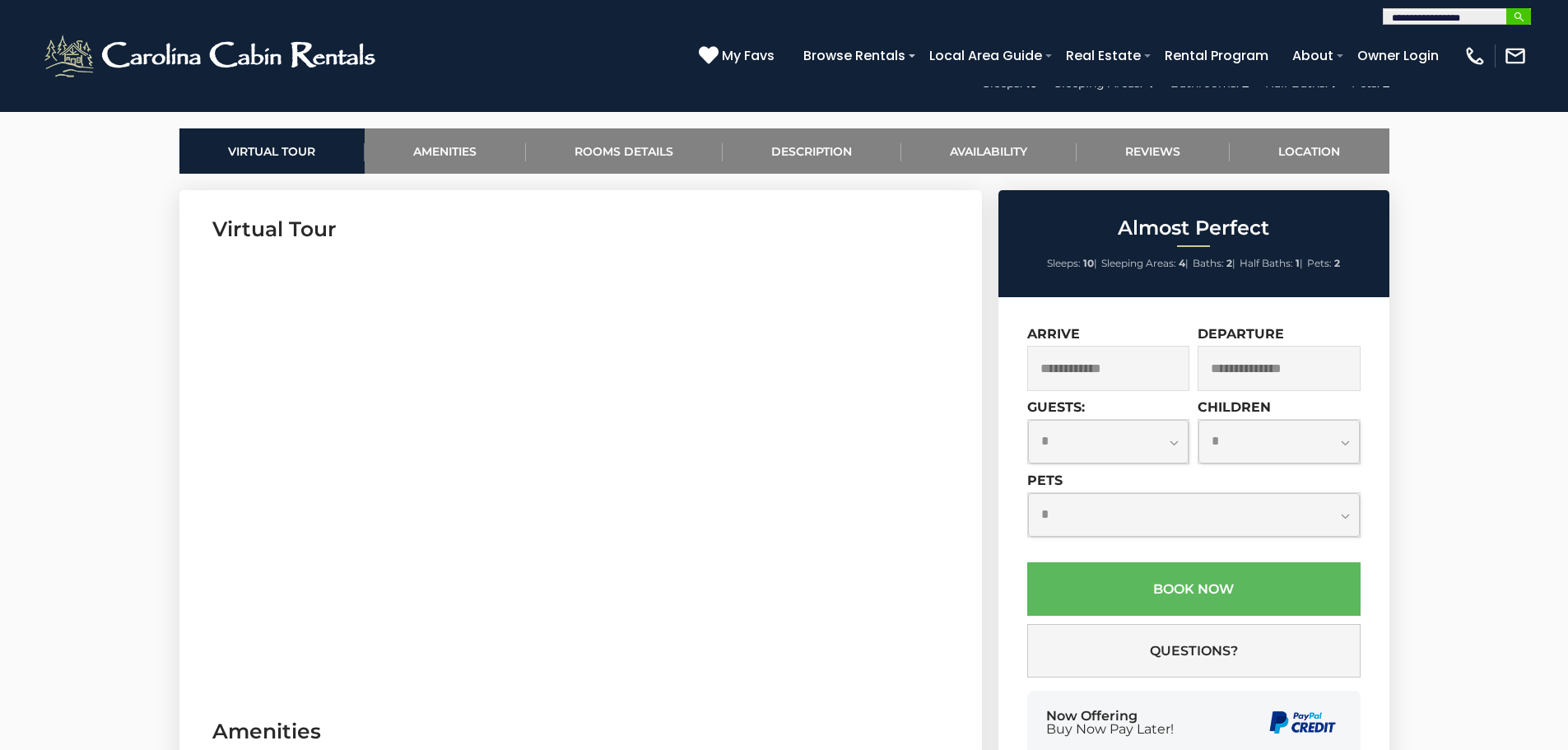
type input "**********"
click at [1517, 18] on img "submit" at bounding box center [1518, 17] width 12 height 12
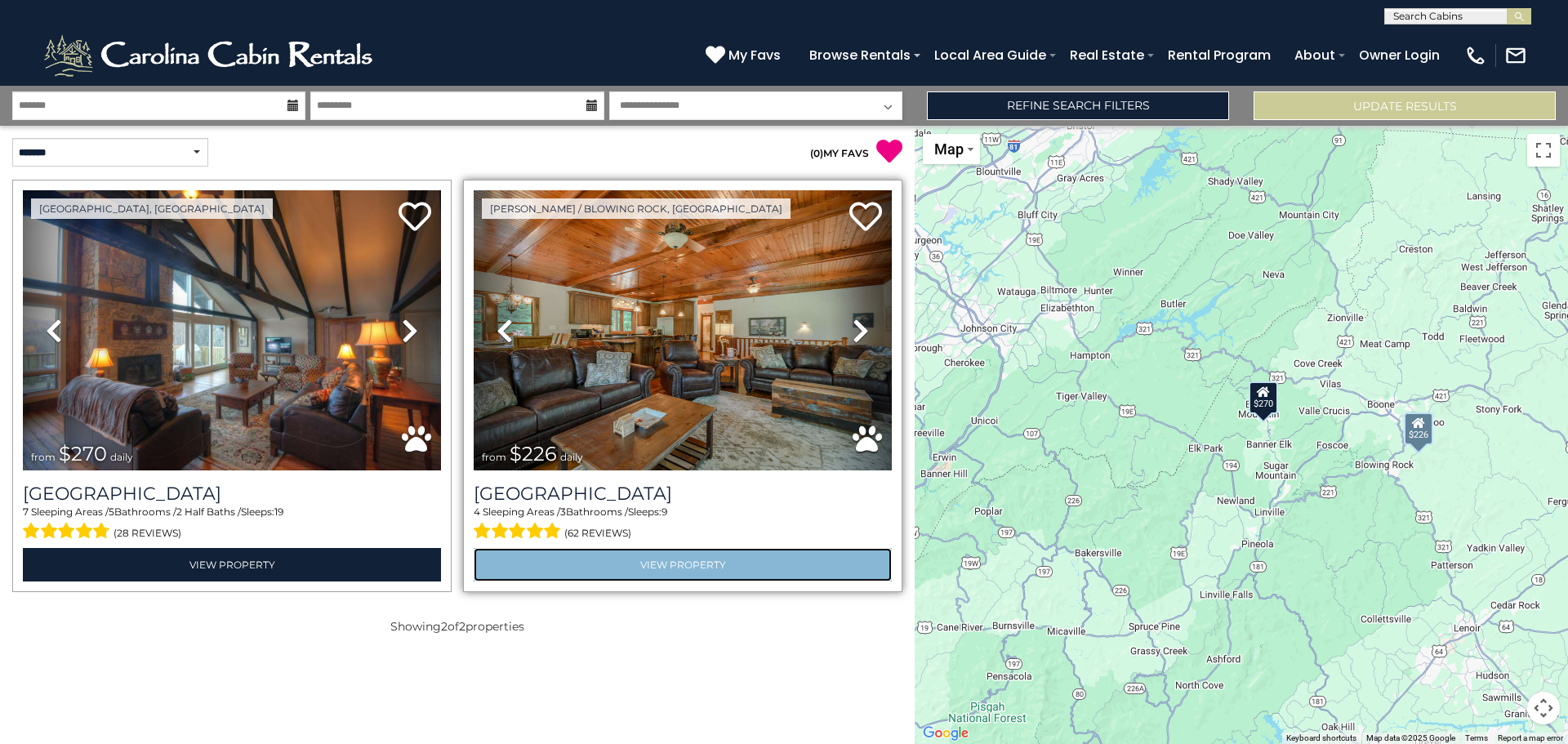
click at [677, 567] on link "View Property" at bounding box center [682, 565] width 418 height 34
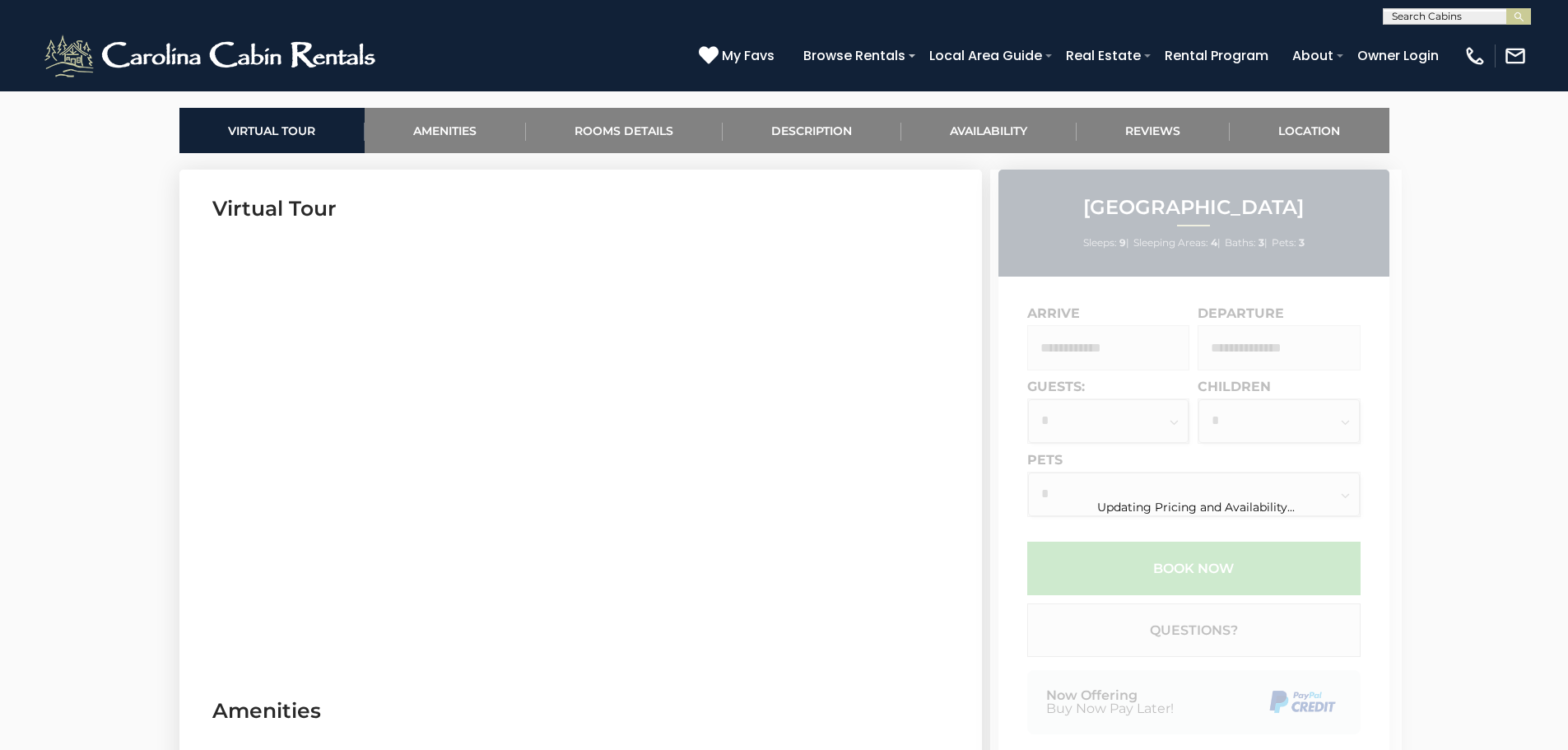
scroll to position [823, 0]
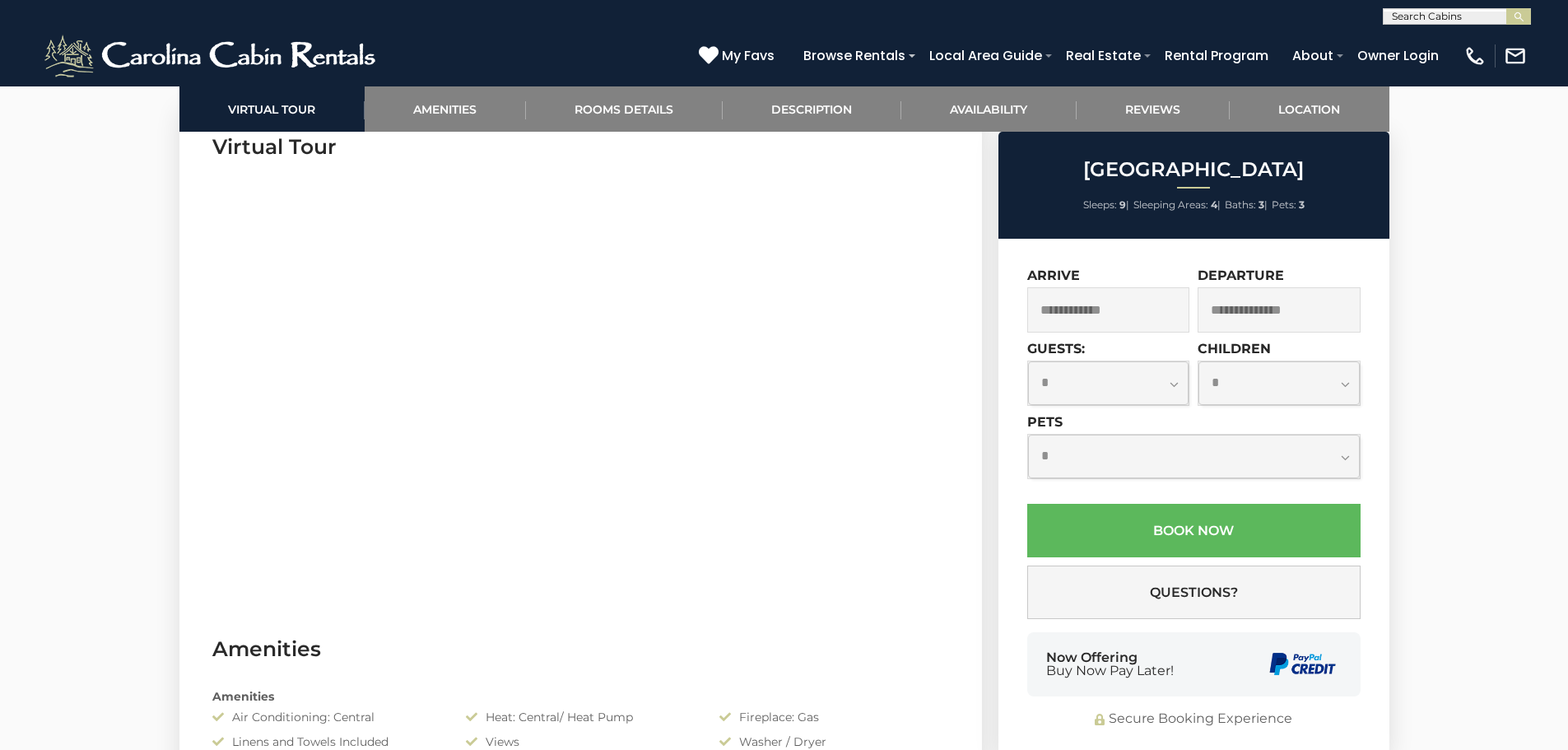
click at [1085, 314] on input "text" at bounding box center [1108, 309] width 163 height 46
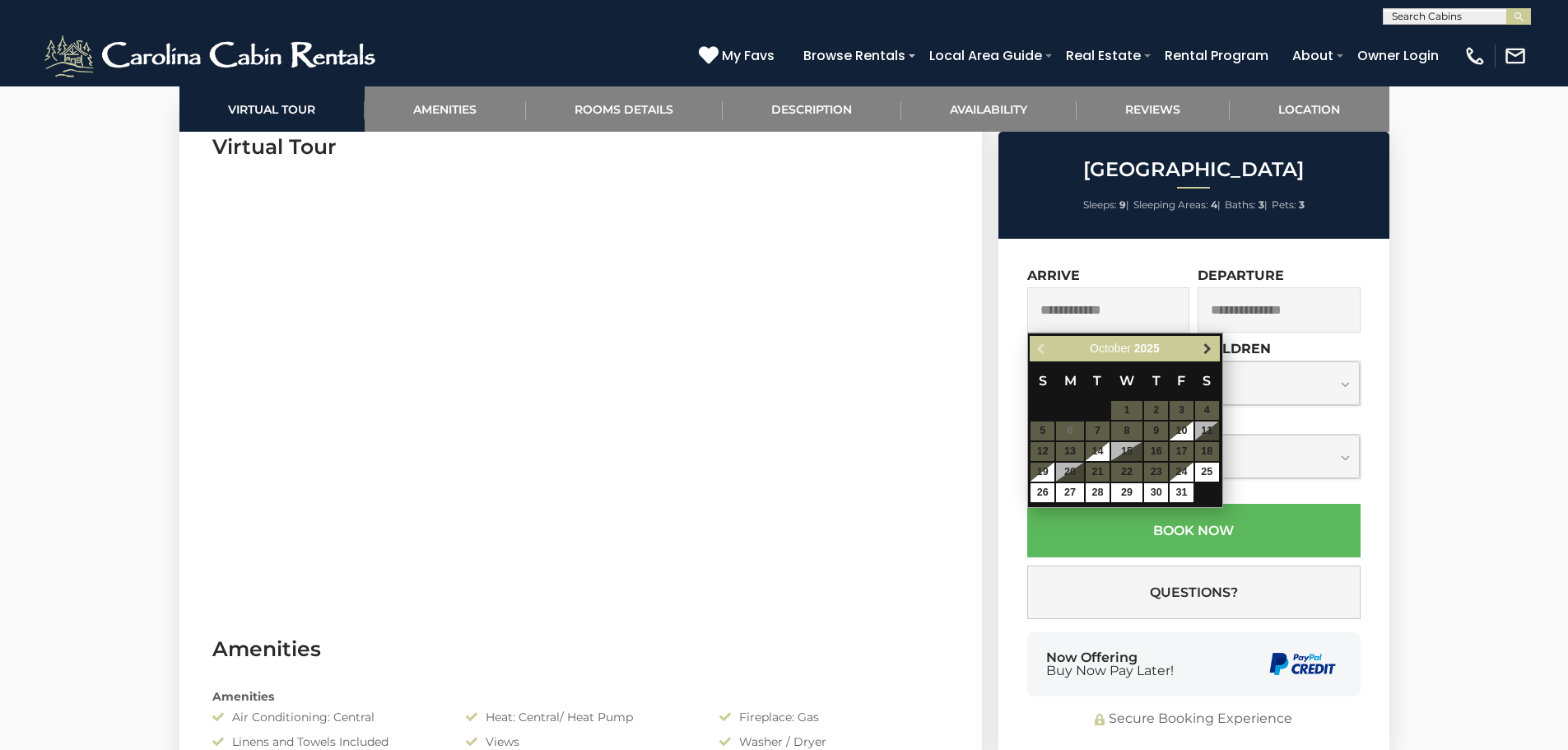
click at [1202, 343] on span "Next" at bounding box center [1207, 349] width 13 height 13
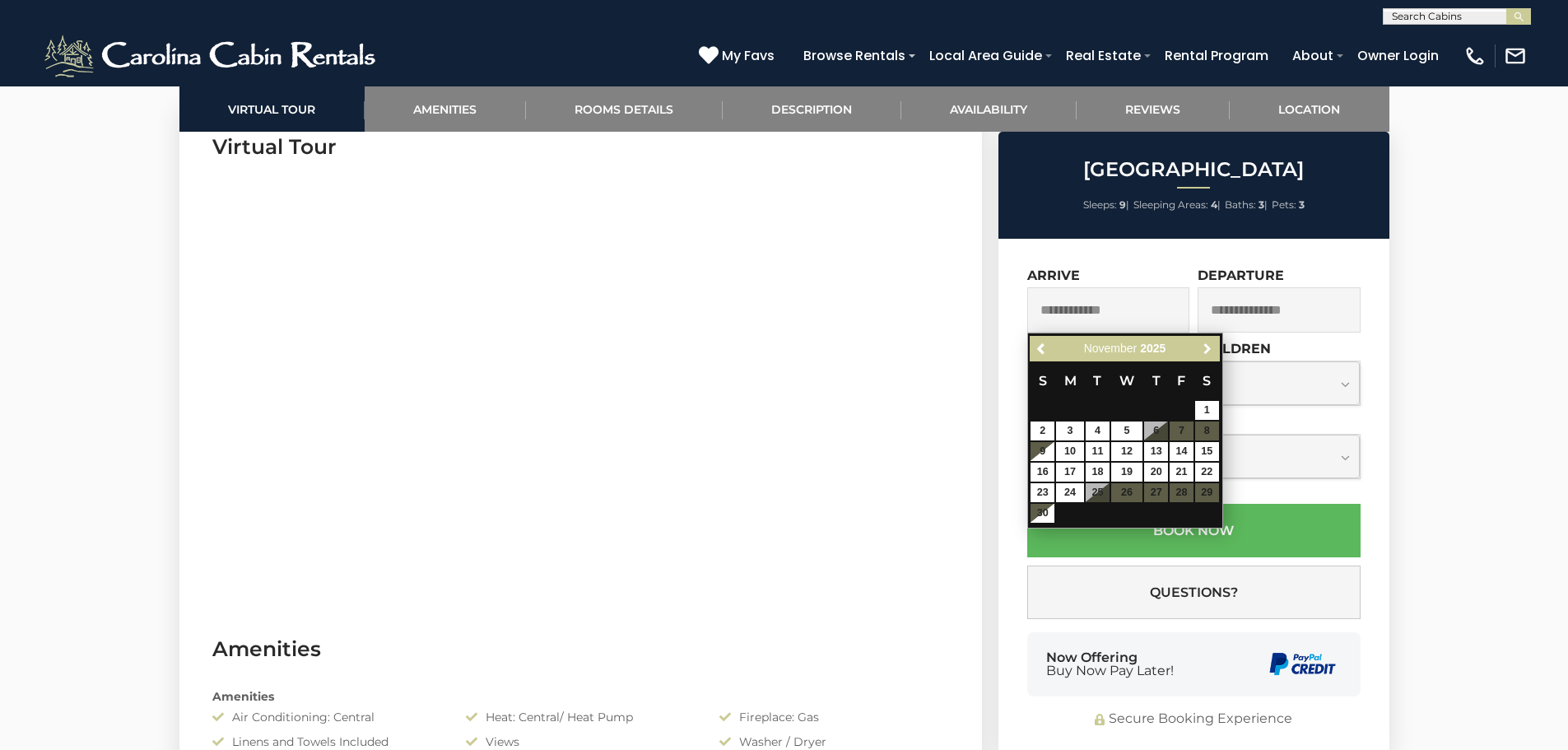
click at [1202, 343] on span "Next" at bounding box center [1207, 349] width 13 height 13
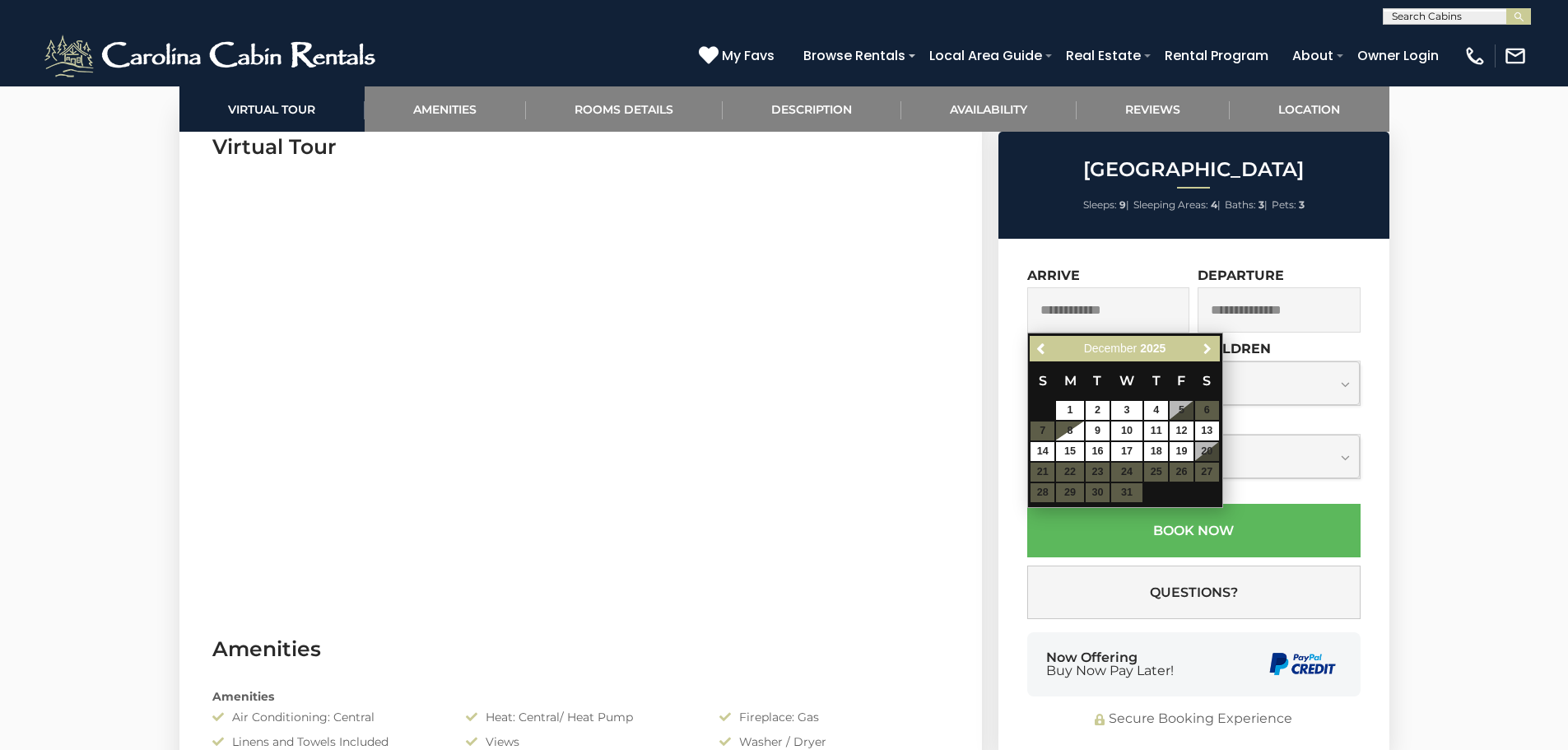
click at [1202, 343] on span "Next" at bounding box center [1207, 349] width 13 height 13
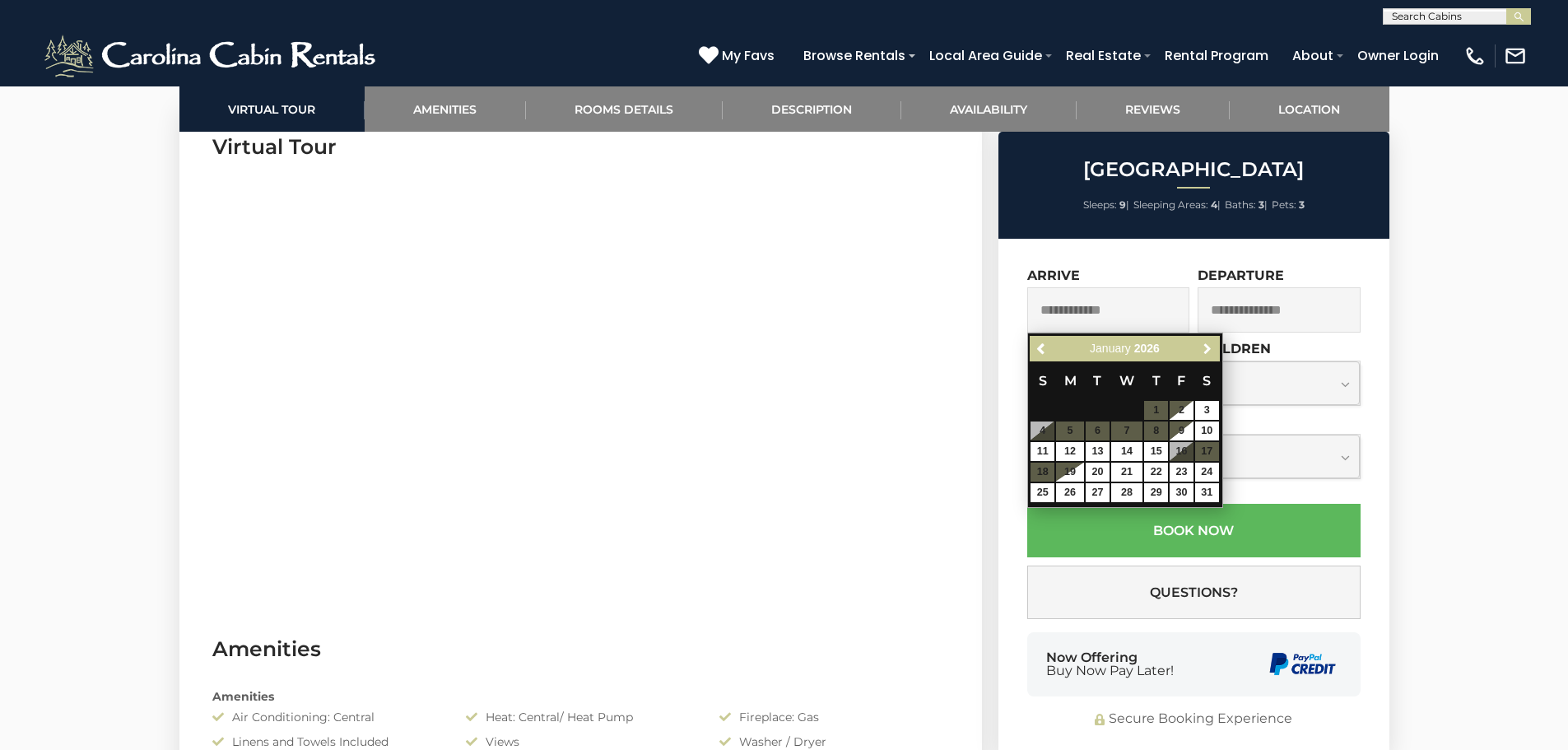
click at [1202, 343] on span "Next" at bounding box center [1207, 349] width 13 height 13
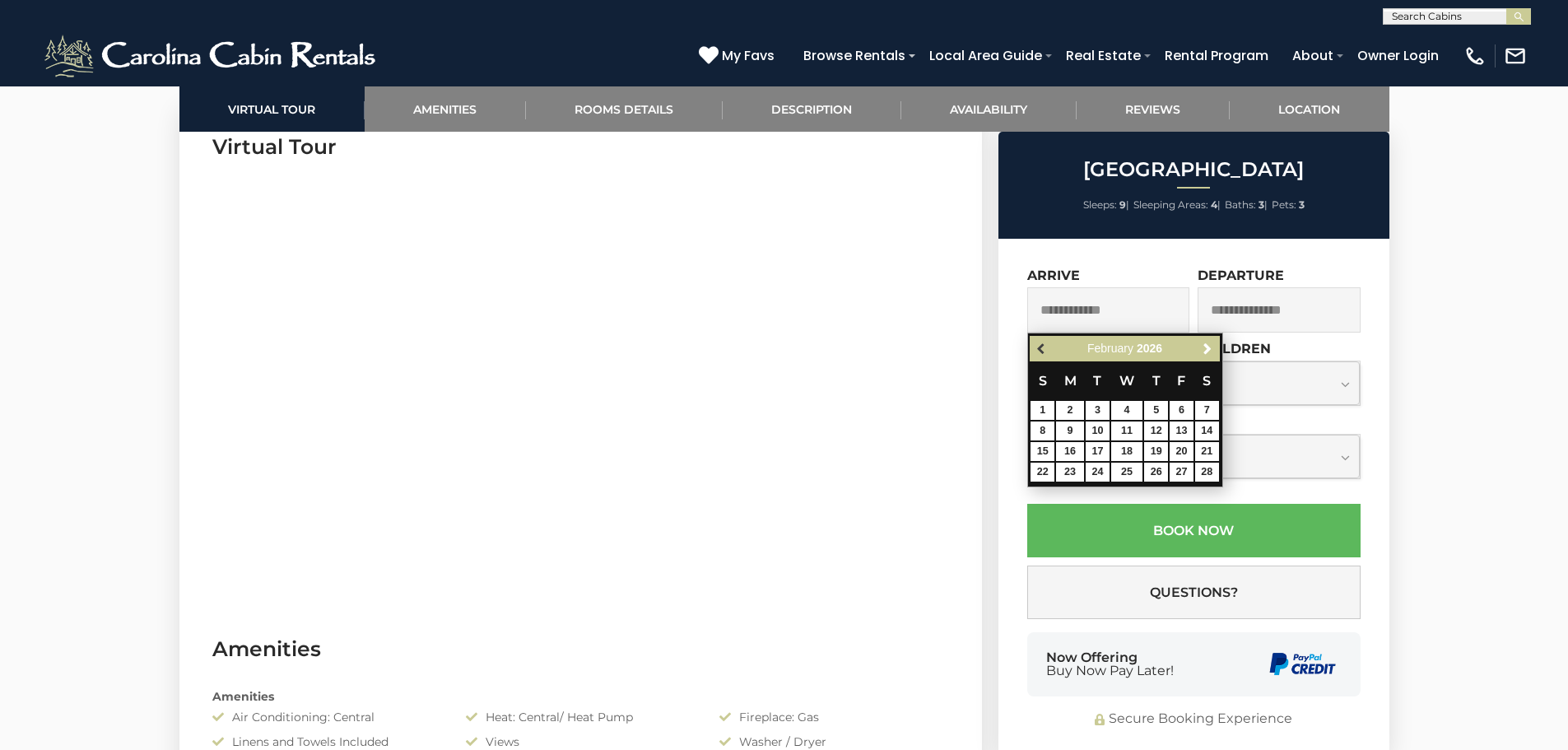
click at [1040, 351] on span "Previous" at bounding box center [1042, 349] width 13 height 13
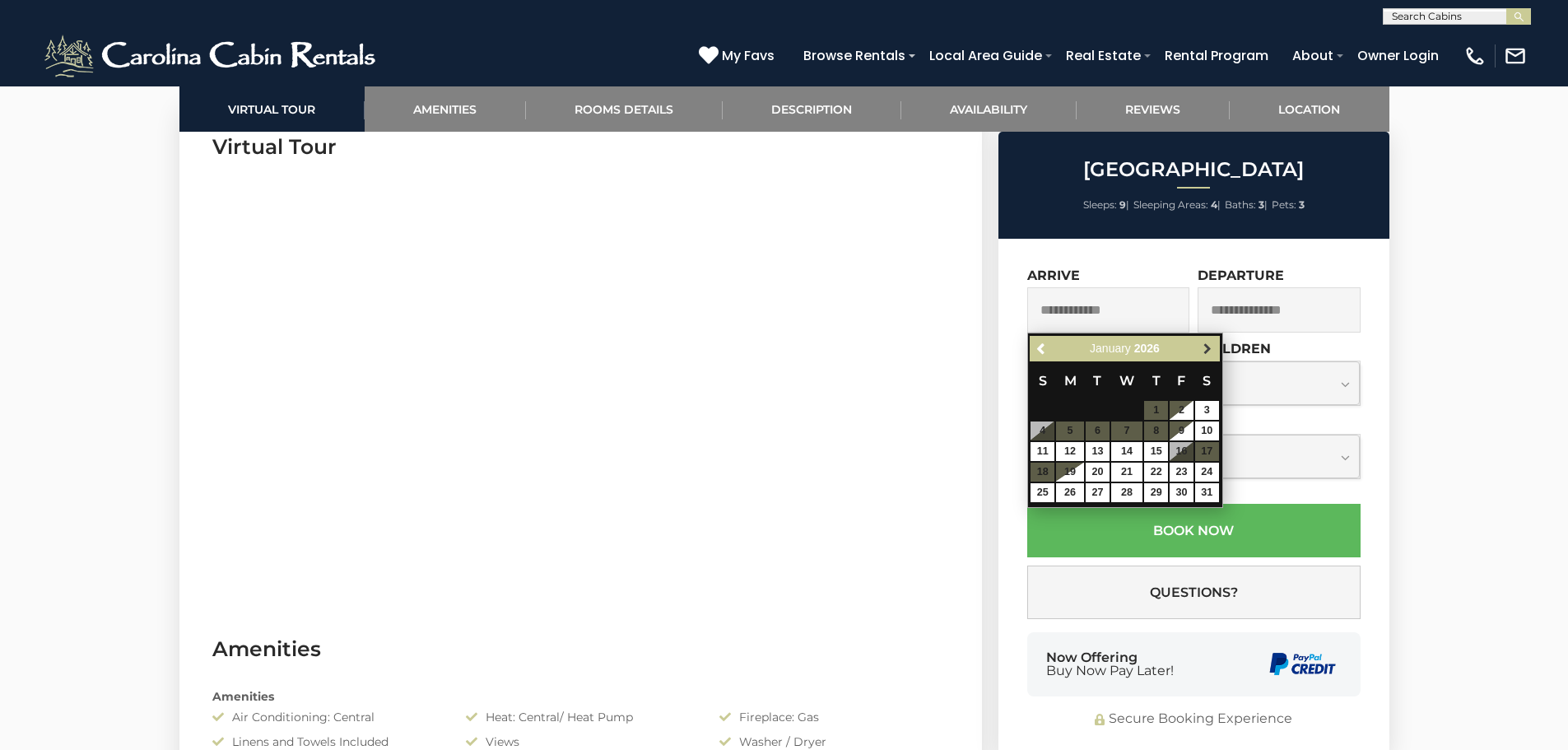
click at [1208, 349] on span "Next" at bounding box center [1207, 349] width 13 height 13
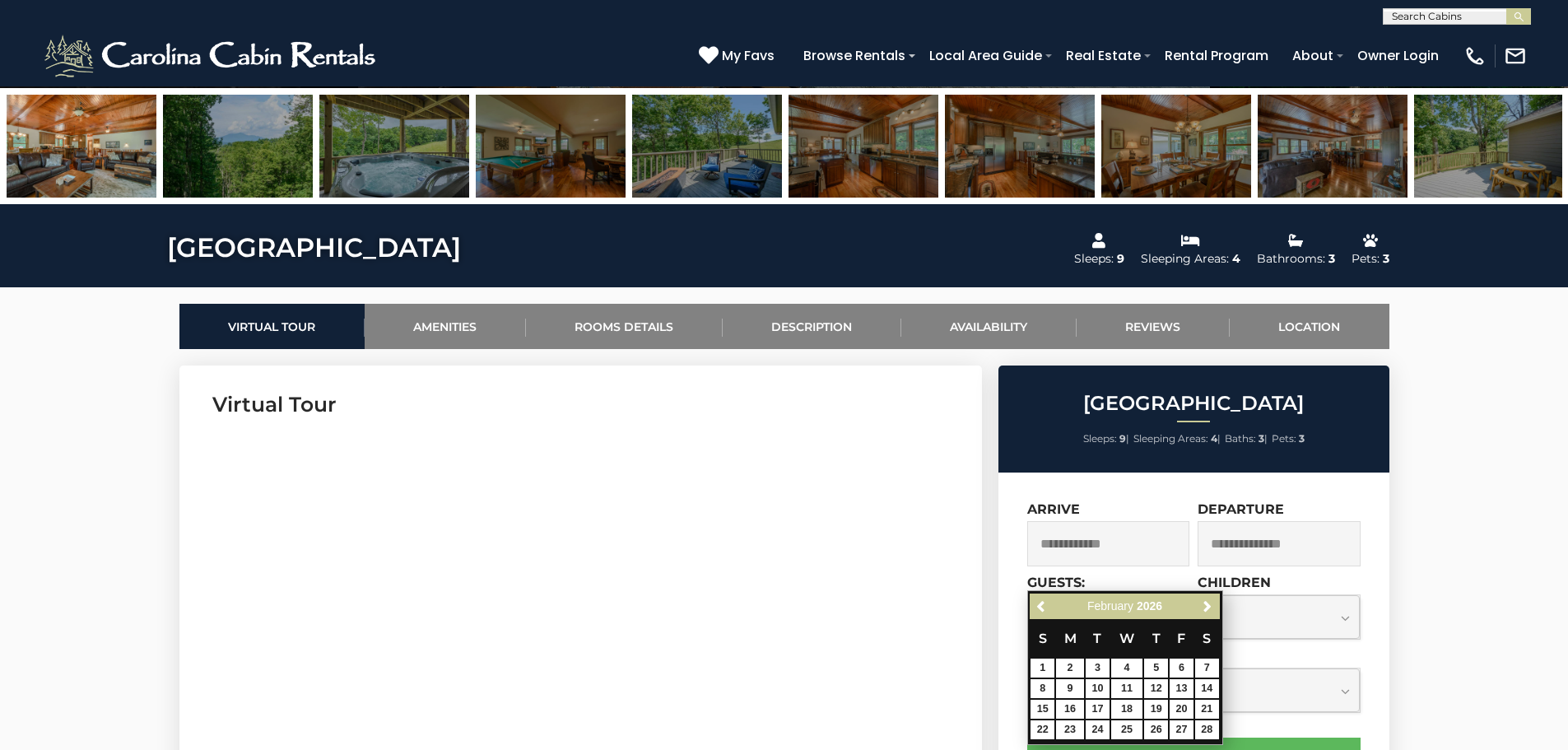
scroll to position [412, 0]
